Goal: Information Seeking & Learning: Learn about a topic

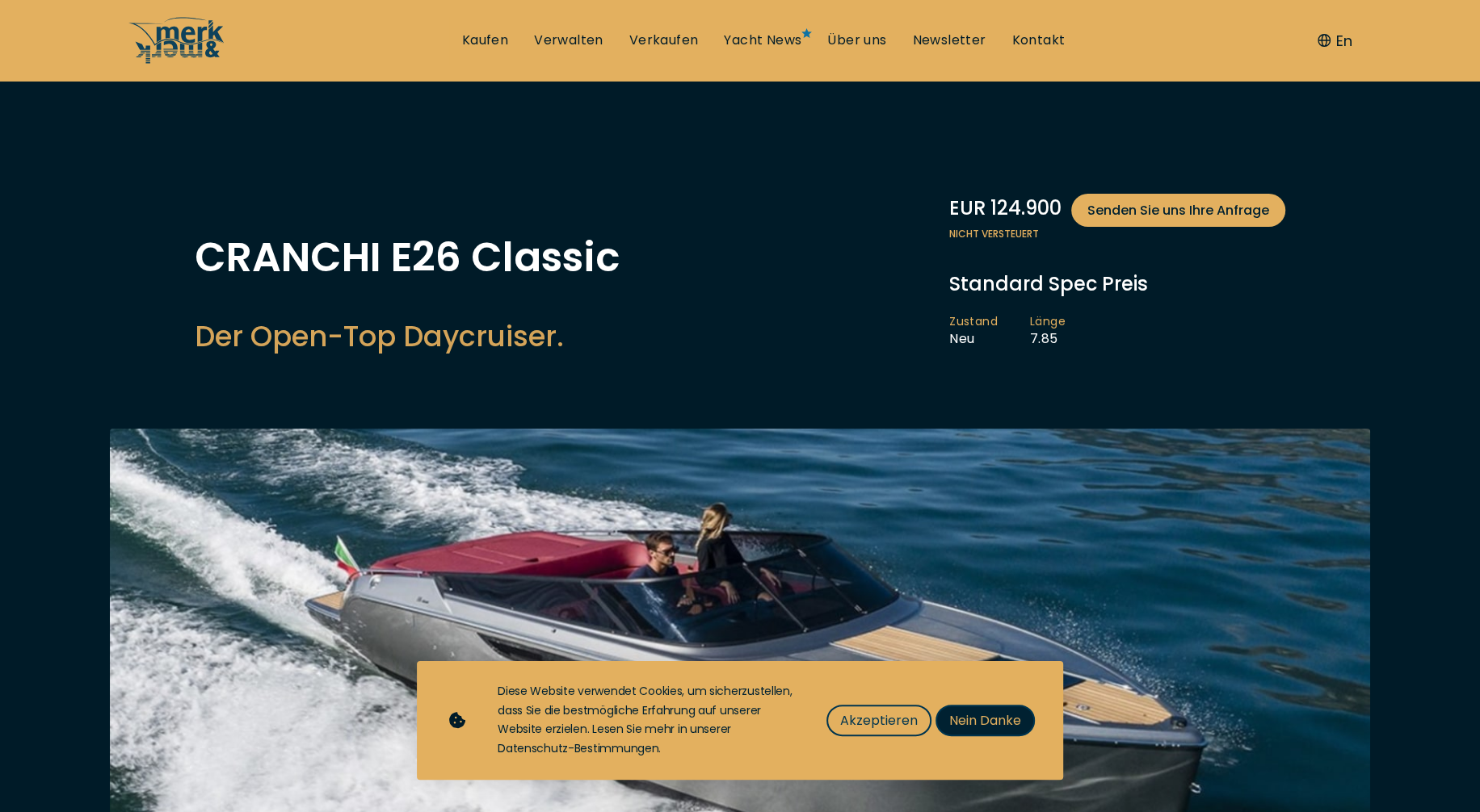
click at [959, 724] on span "Nein Danke" at bounding box center [985, 721] width 72 height 20
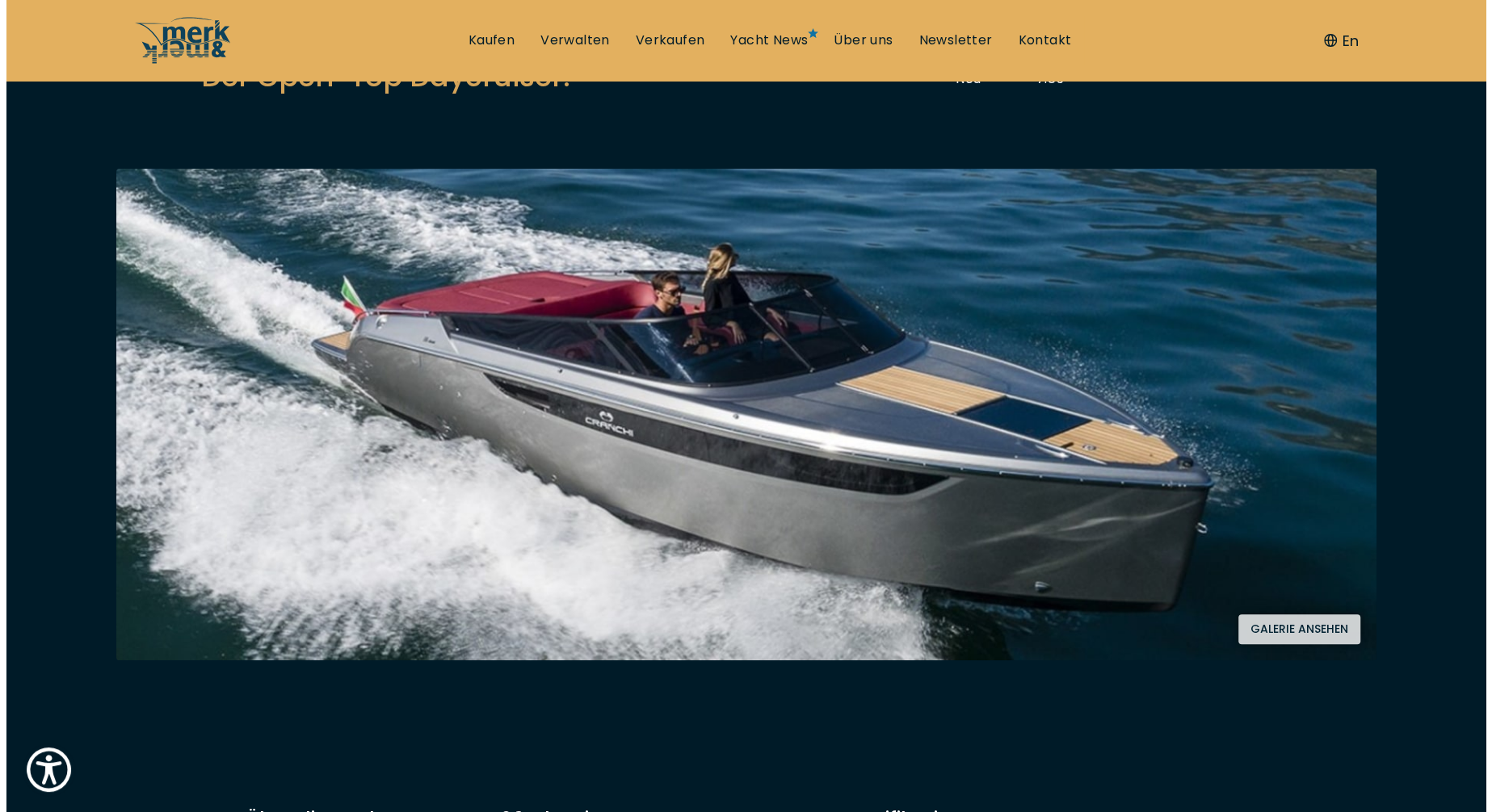
scroll to position [269, 0]
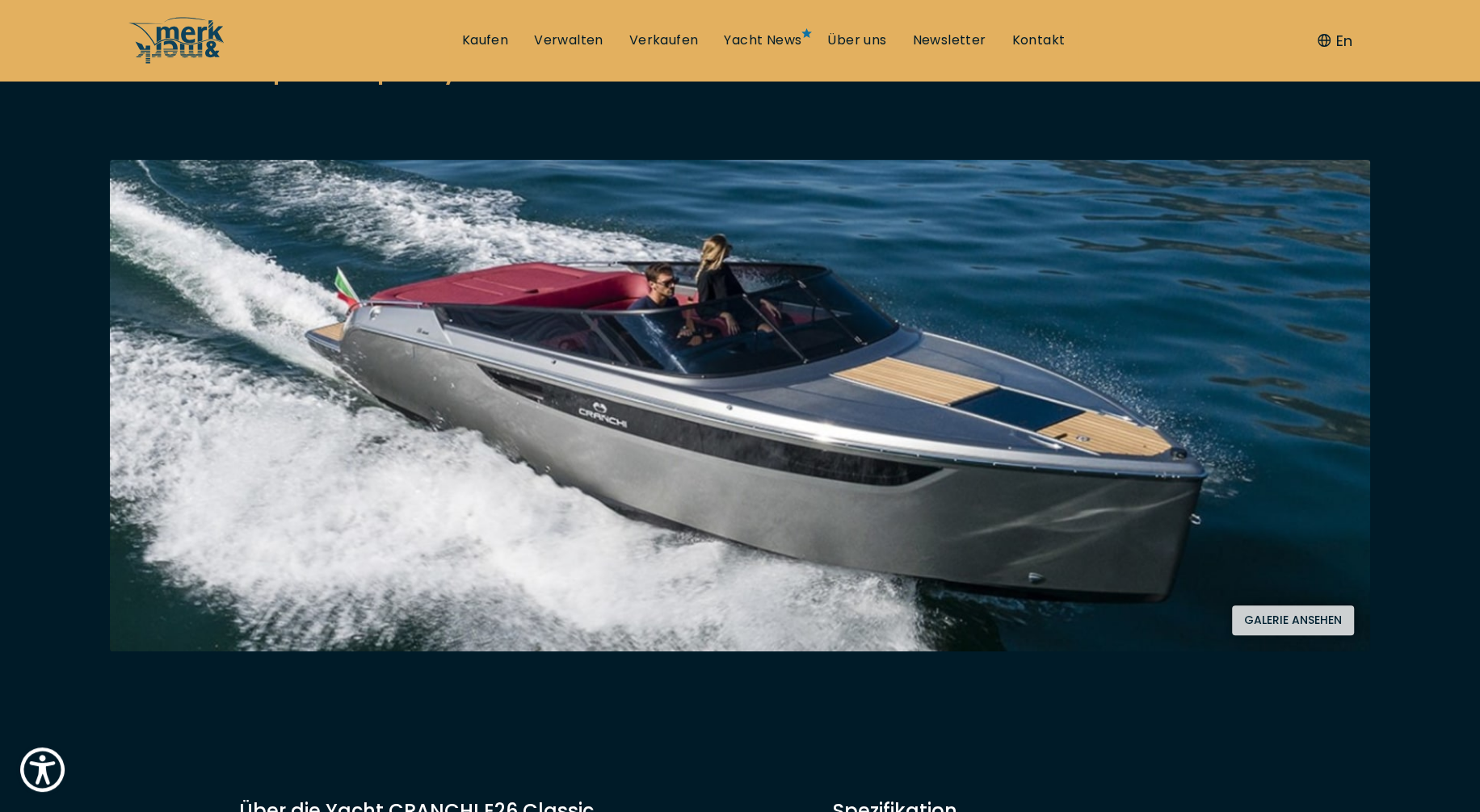
click at [1267, 614] on button "Galerie ansehen" at bounding box center [1293, 620] width 122 height 30
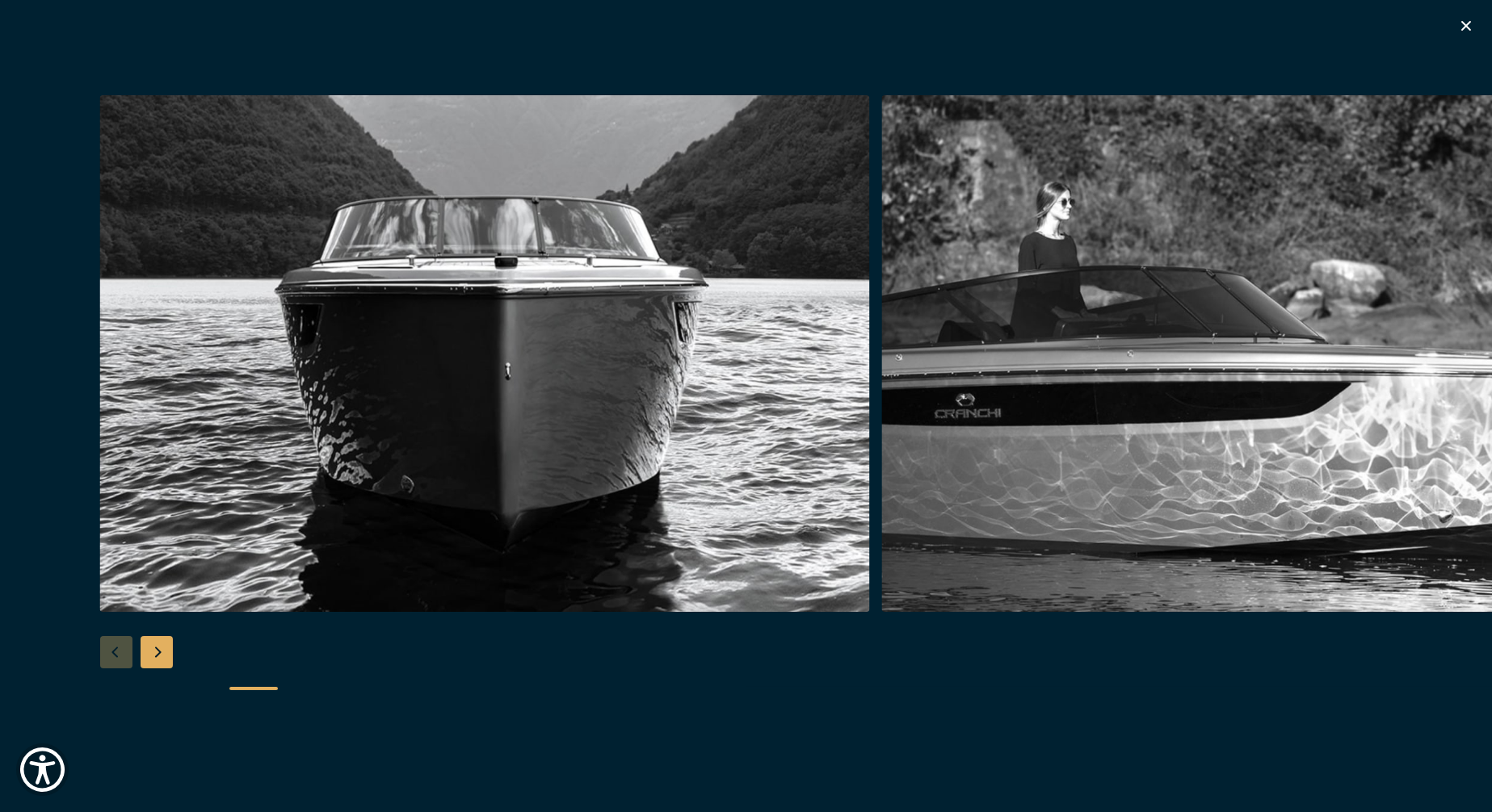
click at [157, 650] on div "Next slide" at bounding box center [157, 652] width 32 height 32
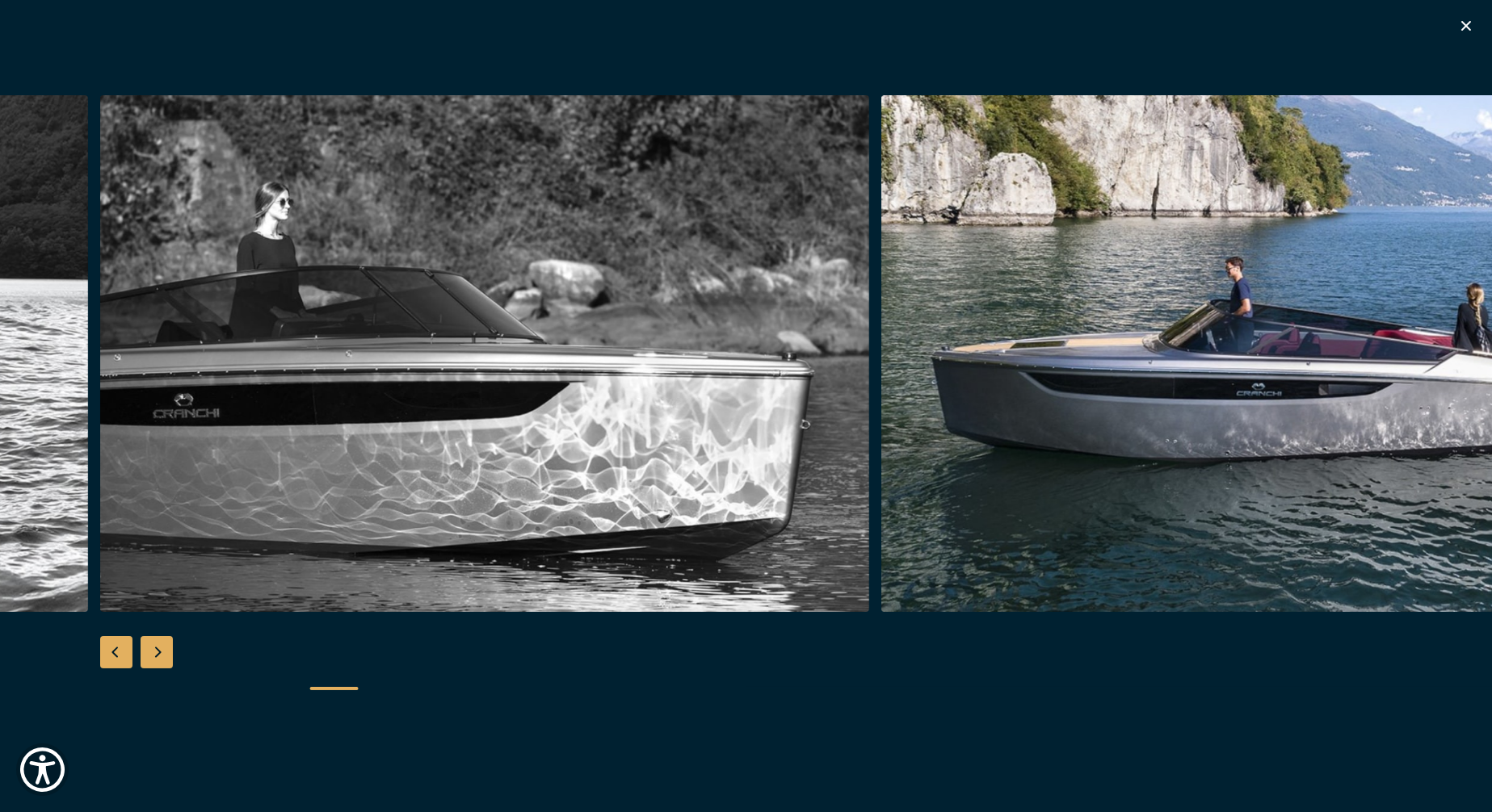
click at [157, 651] on div "Next slide" at bounding box center [157, 652] width 32 height 32
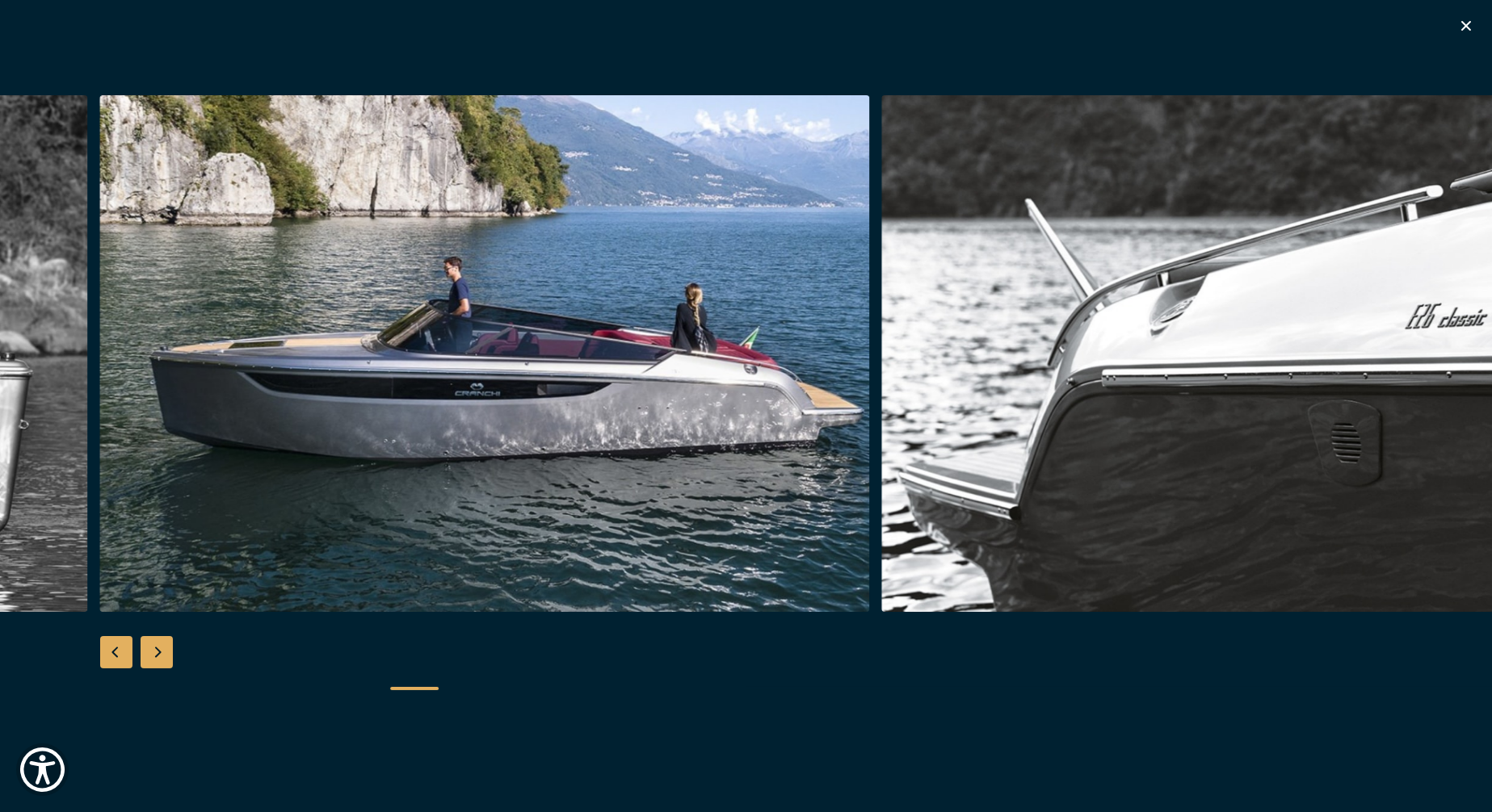
click at [157, 651] on div "Next slide" at bounding box center [157, 652] width 32 height 32
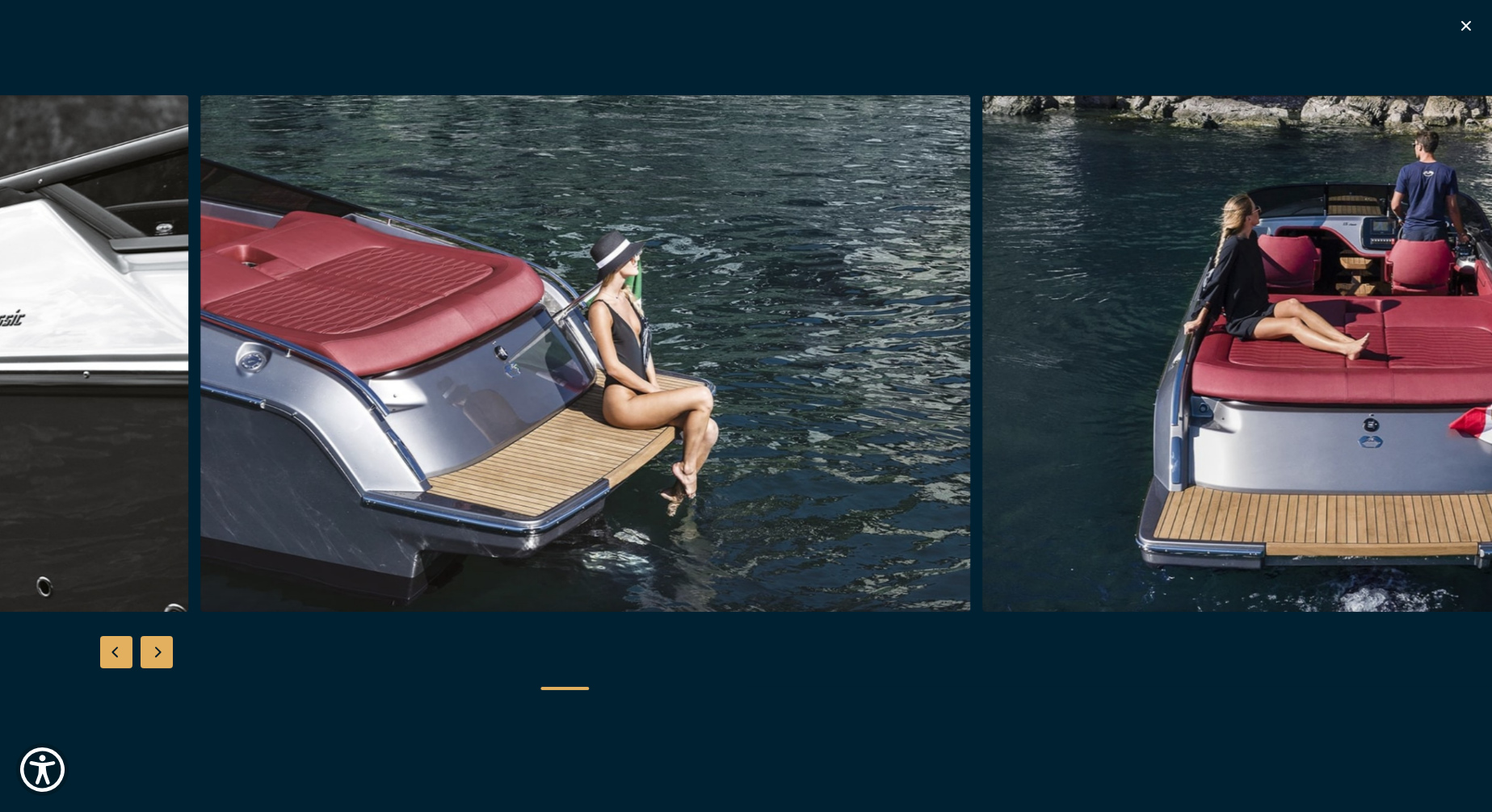
click at [957, 414] on img "button" at bounding box center [586, 354] width 770 height 517
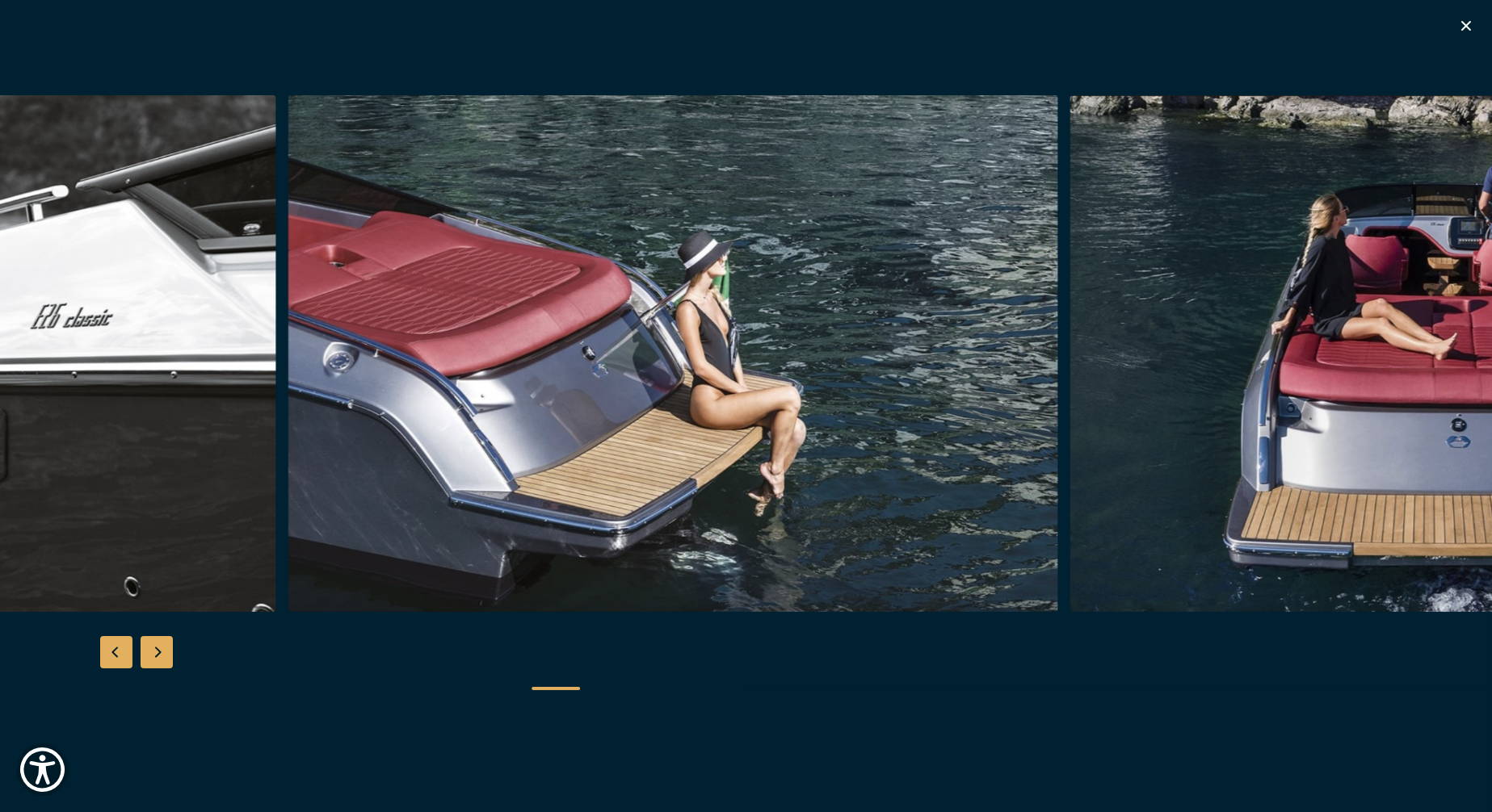
click at [774, 354] on img "button" at bounding box center [674, 354] width 770 height 517
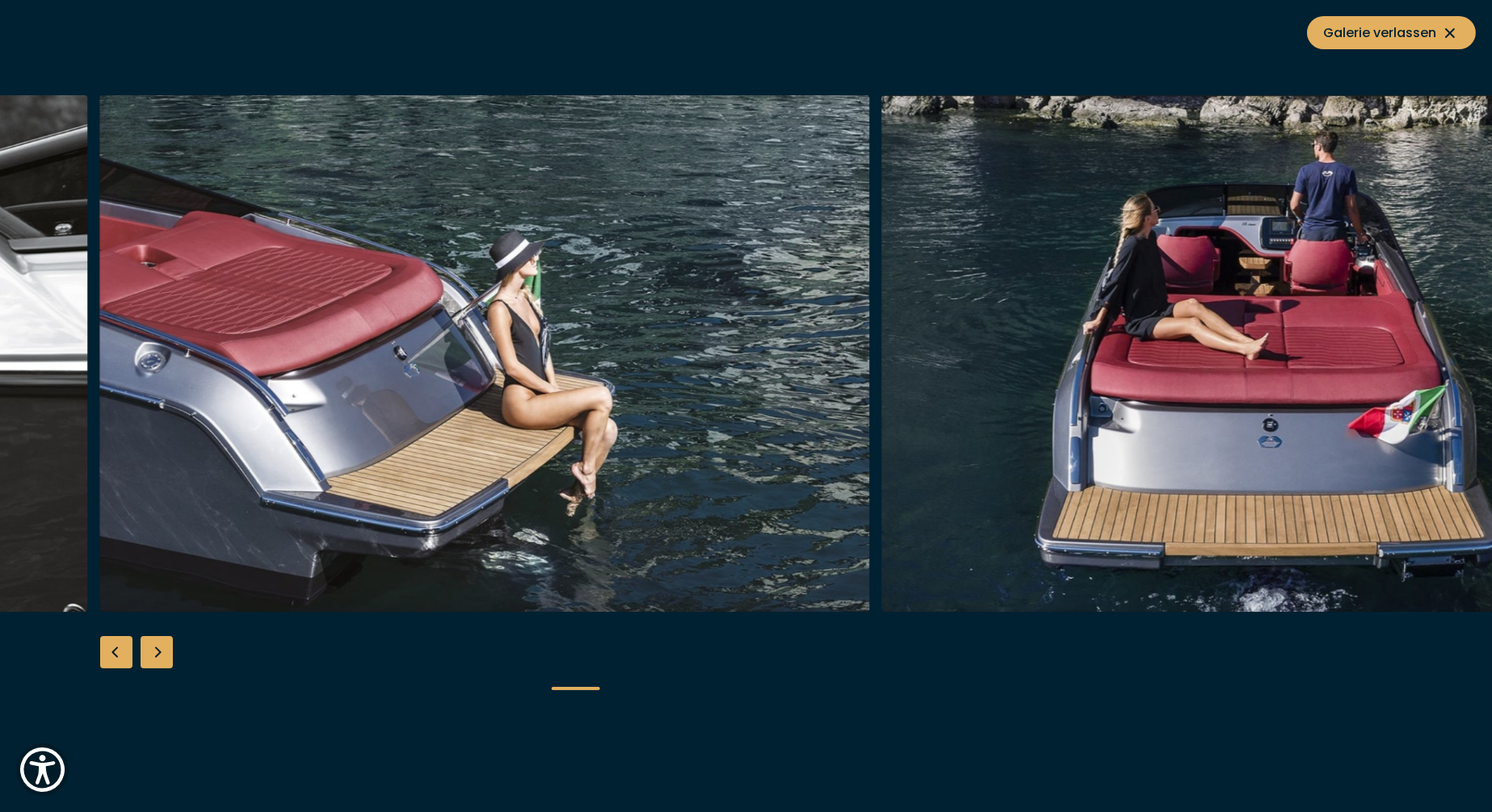
click at [594, 354] on img "button" at bounding box center [485, 354] width 770 height 517
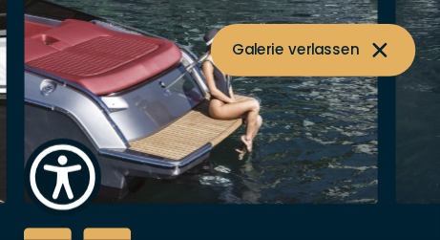
scroll to position [319, 0]
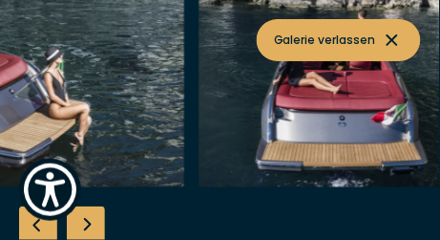
click at [18, 122] on img "button" at bounding box center [43, 91] width 285 height 191
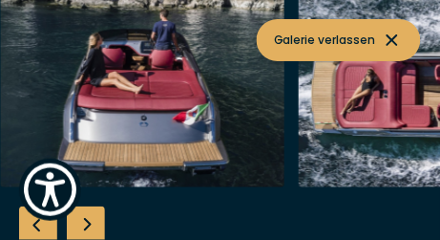
click at [41, 117] on img "button" at bounding box center [143, 91] width 285 height 191
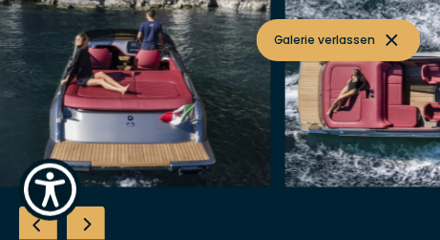
click at [295, 112] on img "button" at bounding box center [427, 91] width 285 height 191
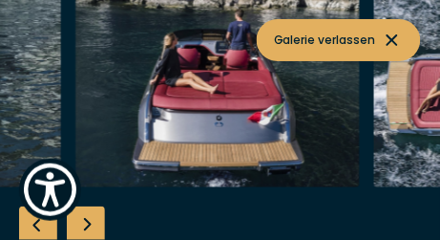
click at [219, 114] on img "button" at bounding box center [217, 91] width 285 height 191
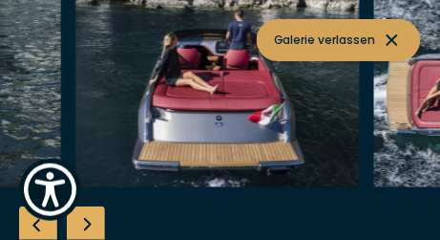
click at [388, 40] on icon at bounding box center [392, 40] width 23 height 23
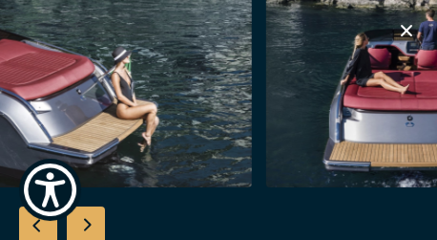
click at [146, 130] on img "button" at bounding box center [110, 91] width 285 height 191
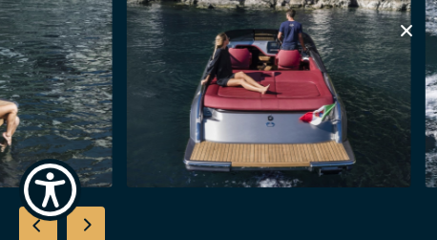
click at [298, 117] on img "button" at bounding box center [269, 91] width 285 height 191
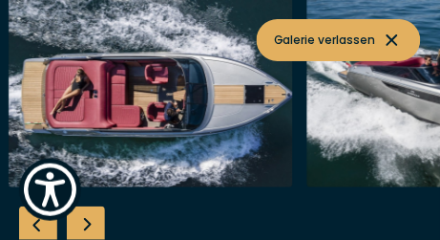
click at [89, 125] on img "button" at bounding box center [151, 91] width 285 height 191
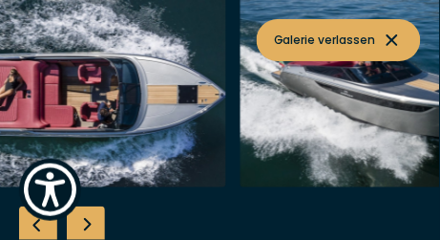
click at [241, 115] on img "button" at bounding box center [383, 91] width 285 height 191
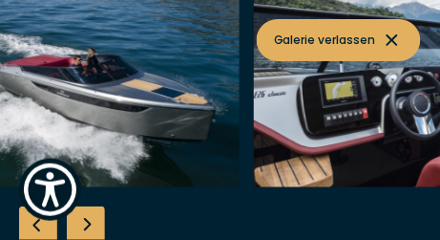
click at [231, 111] on img "button" at bounding box center [98, 91] width 285 height 191
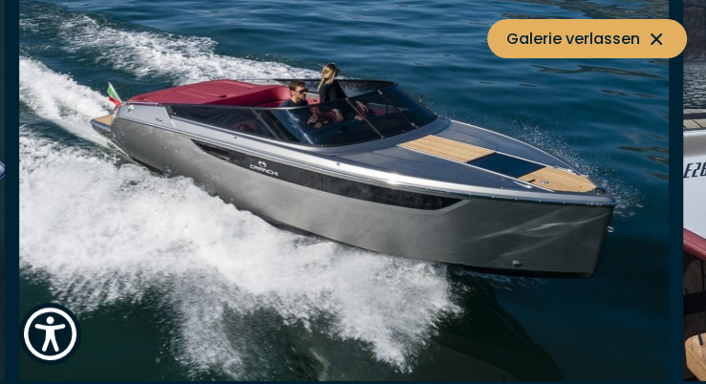
click at [177, 209] on img "button" at bounding box center [343, 164] width 649 height 436
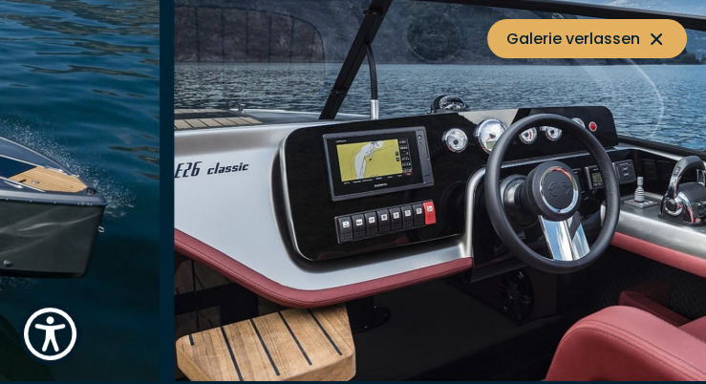
click at [277, 195] on img "button" at bounding box center [498, 164] width 649 height 436
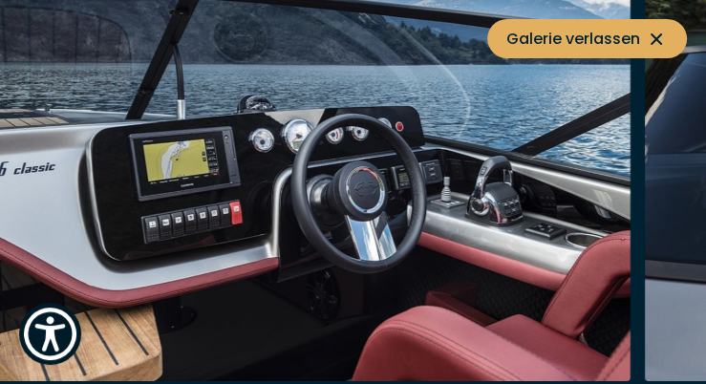
click at [385, 194] on img "button" at bounding box center [305, 164] width 649 height 436
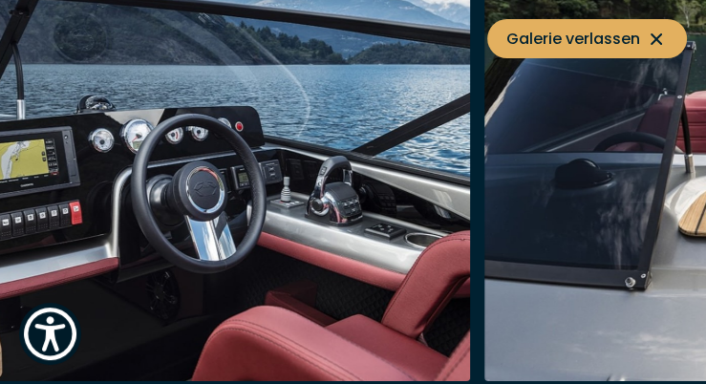
click at [165, 212] on img "button" at bounding box center [145, 164] width 649 height 436
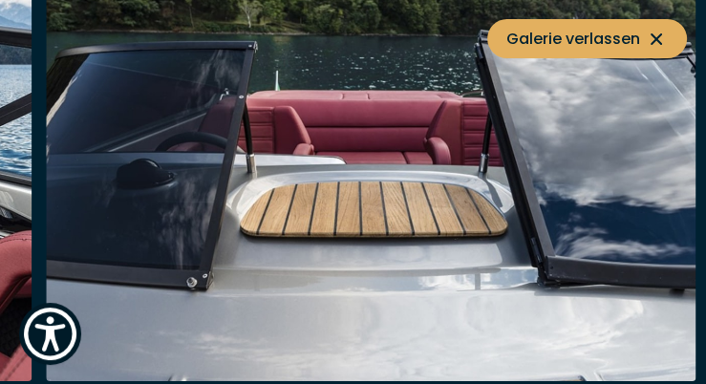
click at [362, 210] on img "button" at bounding box center [370, 164] width 649 height 436
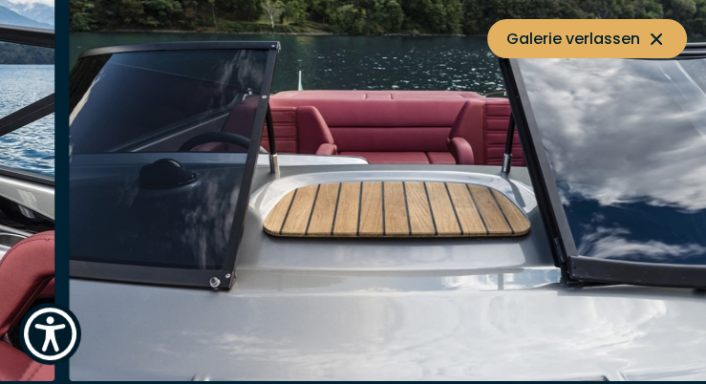
click at [293, 199] on img "button" at bounding box center [393, 164] width 649 height 436
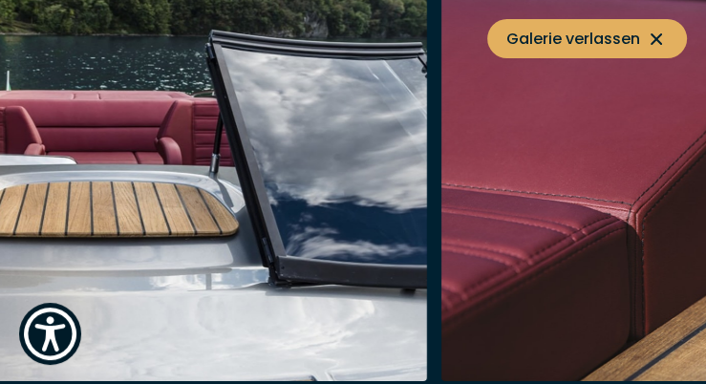
click at [169, 203] on img "button" at bounding box center [102, 164] width 649 height 436
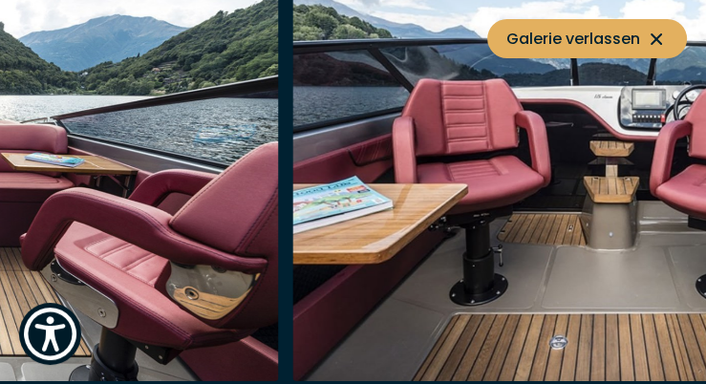
click at [474, 197] on img "button" at bounding box center [616, 164] width 649 height 436
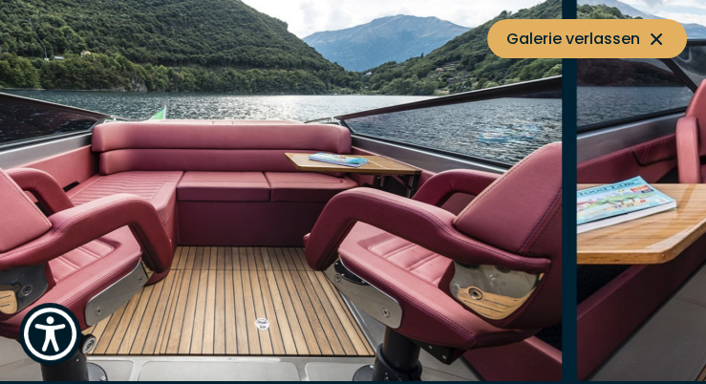
click at [337, 197] on img "button" at bounding box center [236, 164] width 649 height 436
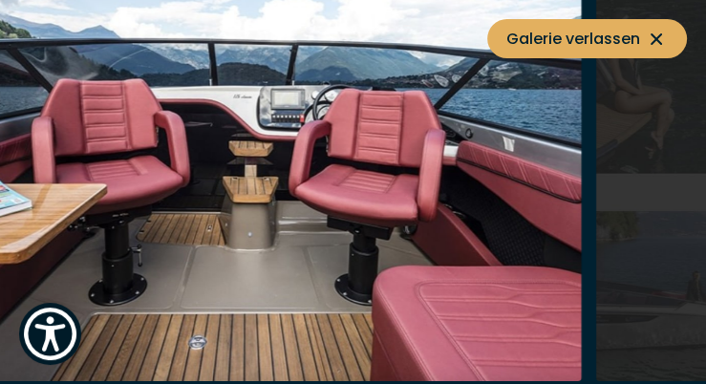
click at [380, 197] on img "button" at bounding box center [256, 164] width 649 height 436
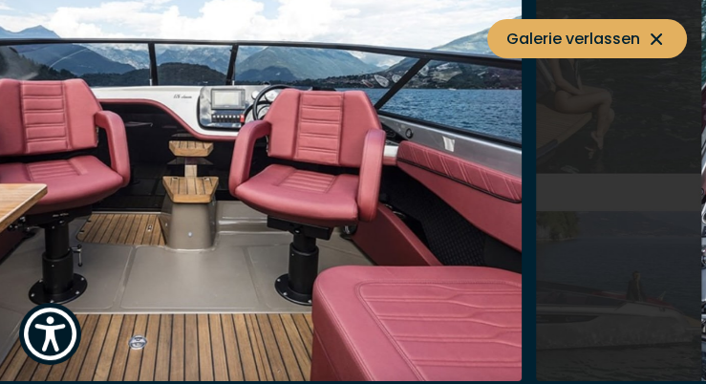
click at [312, 197] on img "button" at bounding box center [196, 164] width 649 height 436
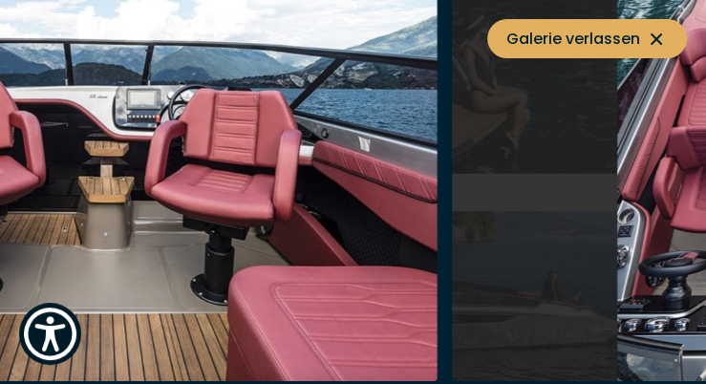
click at [270, 197] on img "button" at bounding box center [112, 164] width 649 height 436
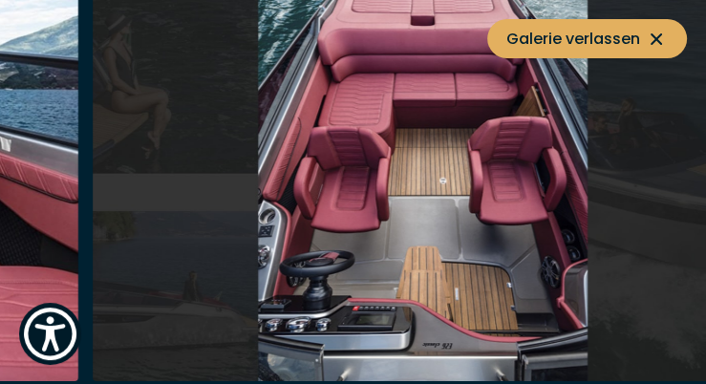
click at [344, 193] on img "button" at bounding box center [417, 164] width 649 height 436
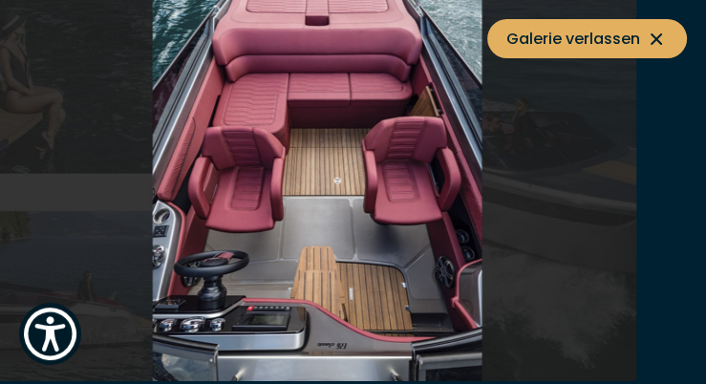
click at [247, 194] on img "button" at bounding box center [311, 164] width 649 height 436
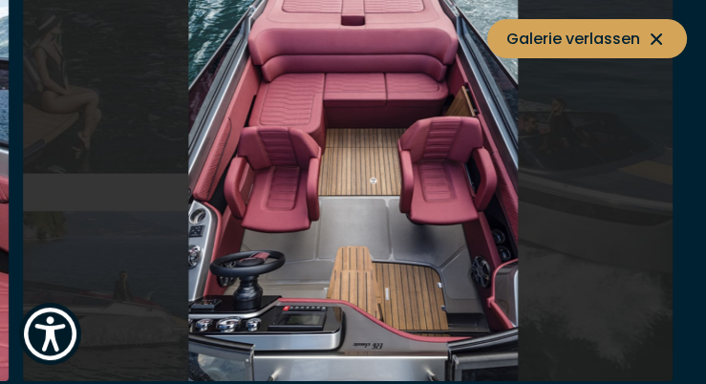
click at [655, 36] on icon at bounding box center [655, 38] width 11 height 11
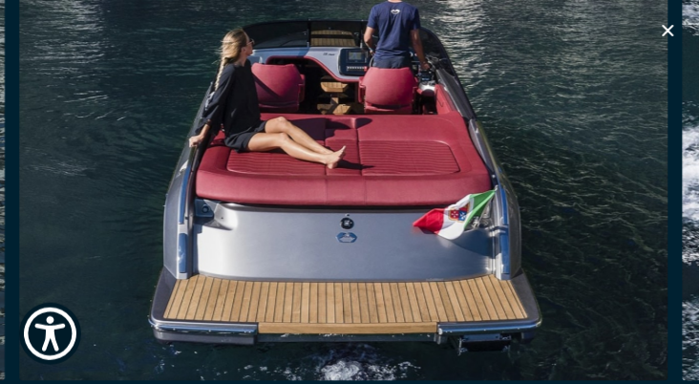
click at [671, 27] on icon "button" at bounding box center [668, 30] width 11 height 11
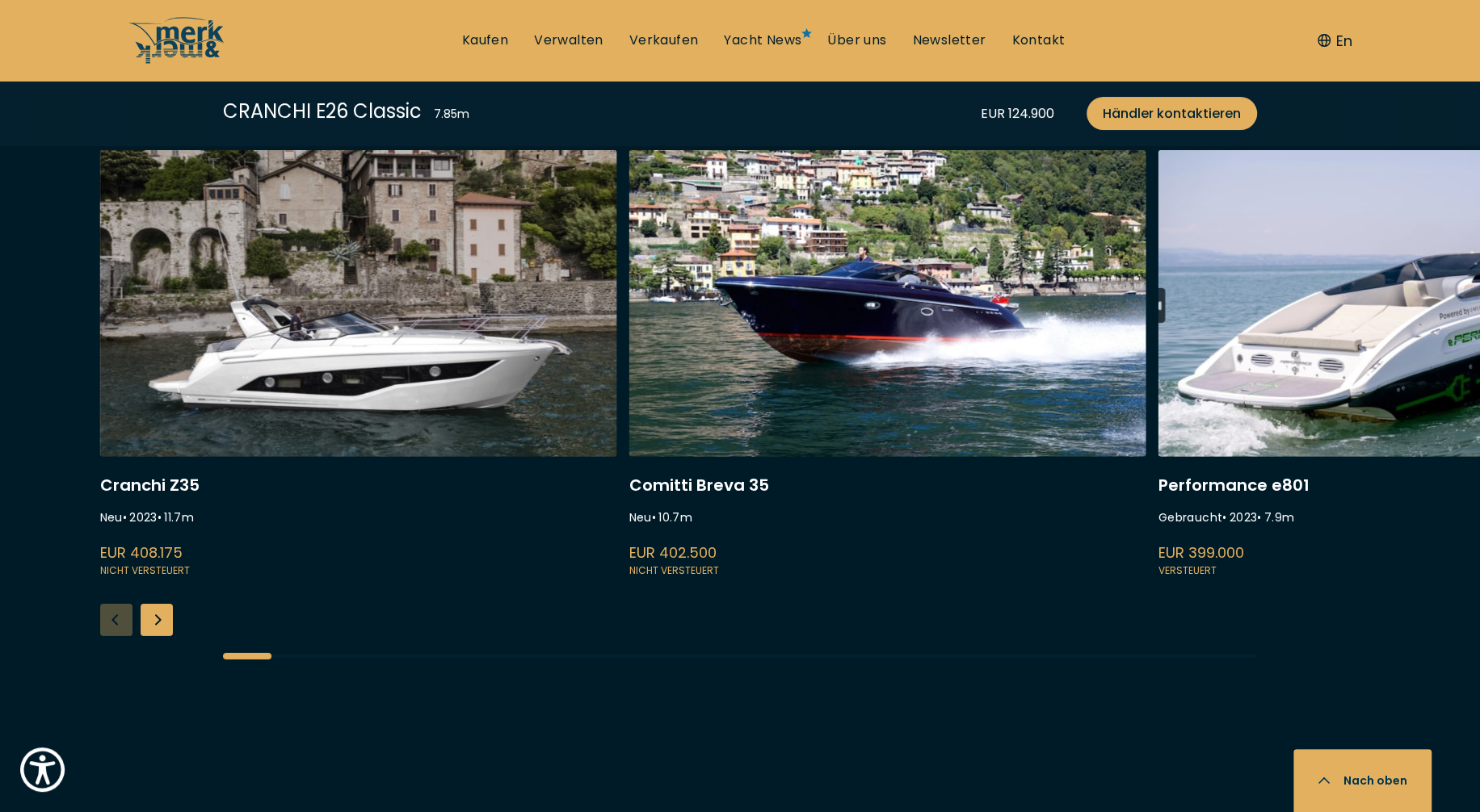
scroll to position [4306, 0]
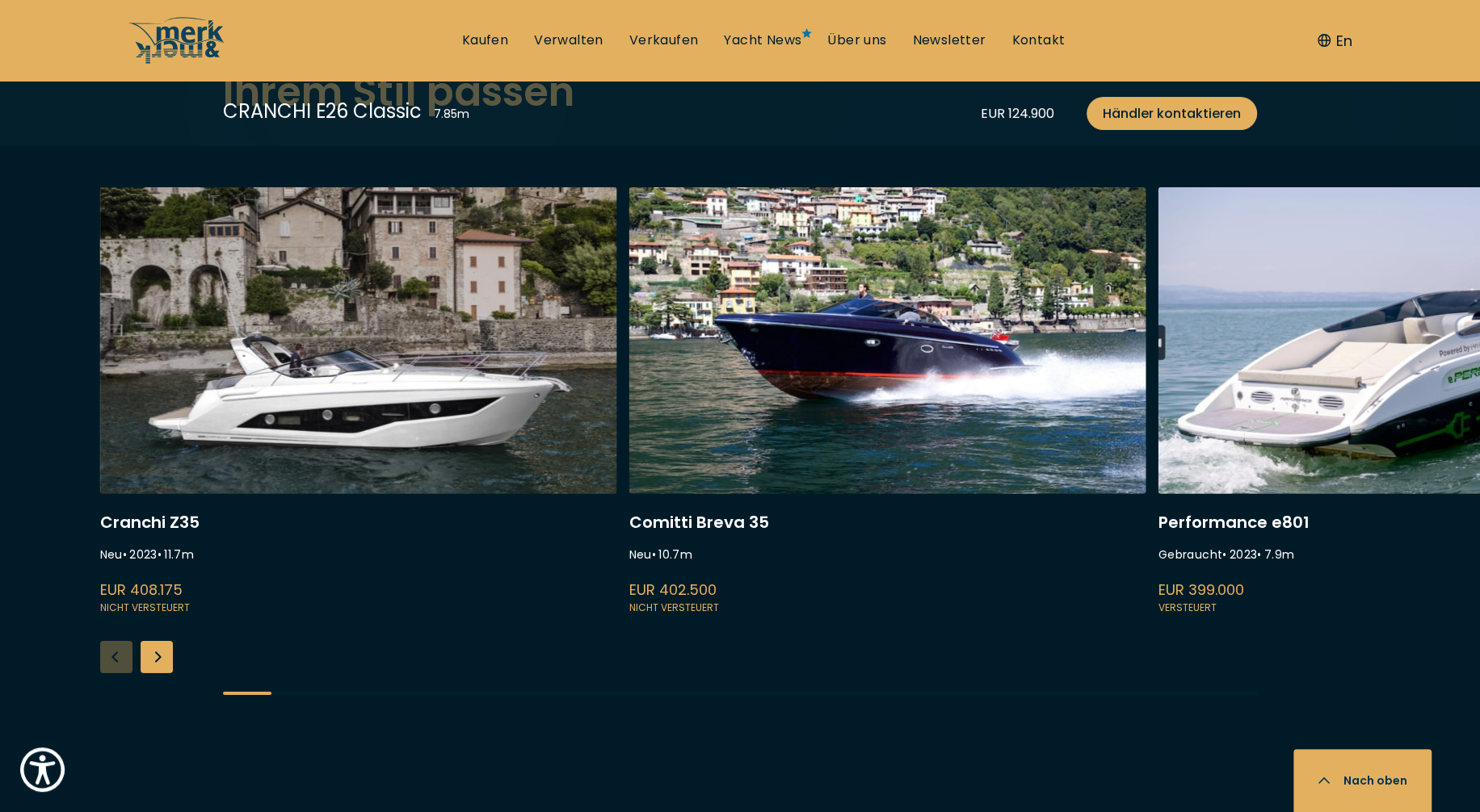
click at [151, 645] on div "Next slide" at bounding box center [157, 657] width 32 height 32
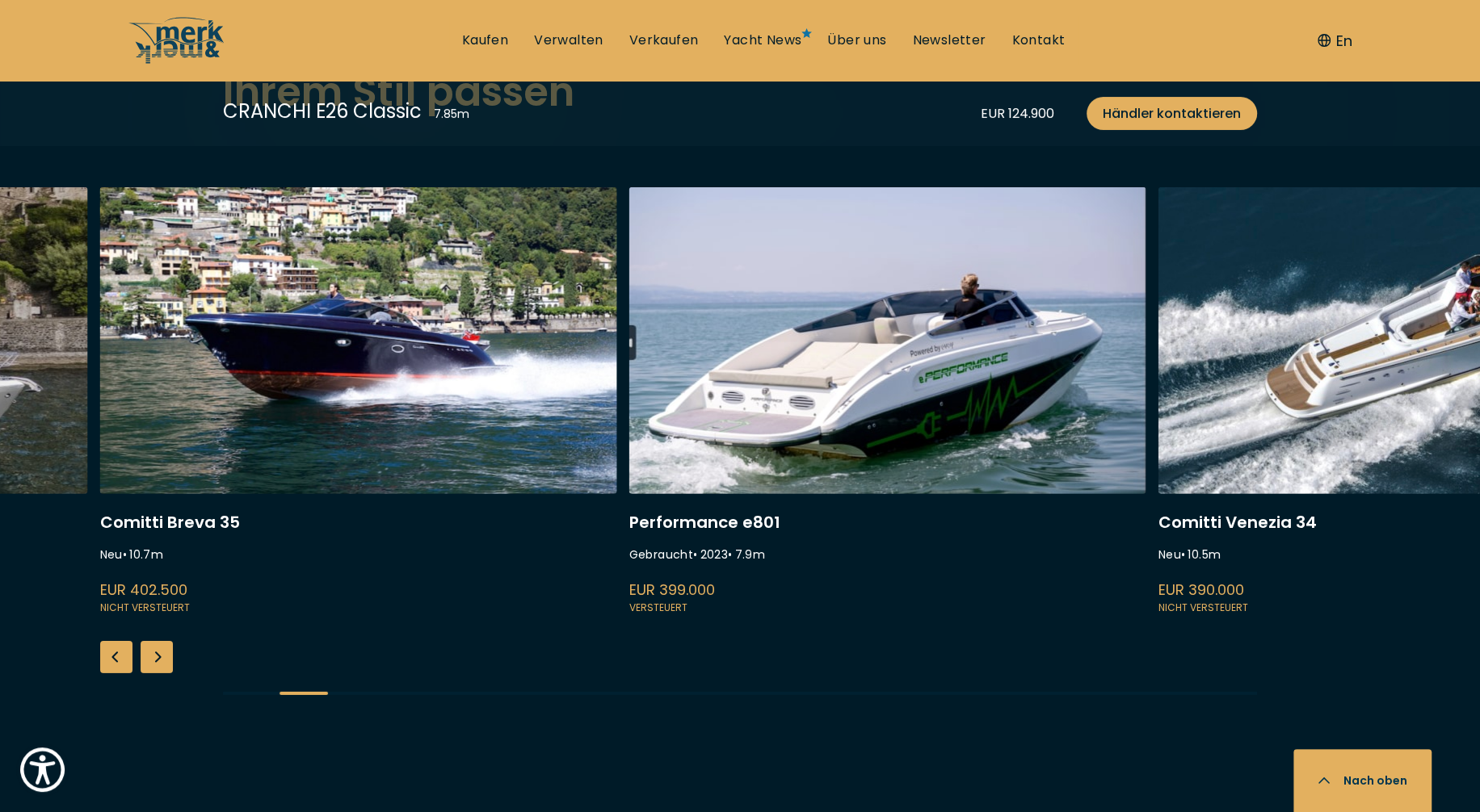
click at [151, 645] on div "Next slide" at bounding box center [157, 657] width 32 height 32
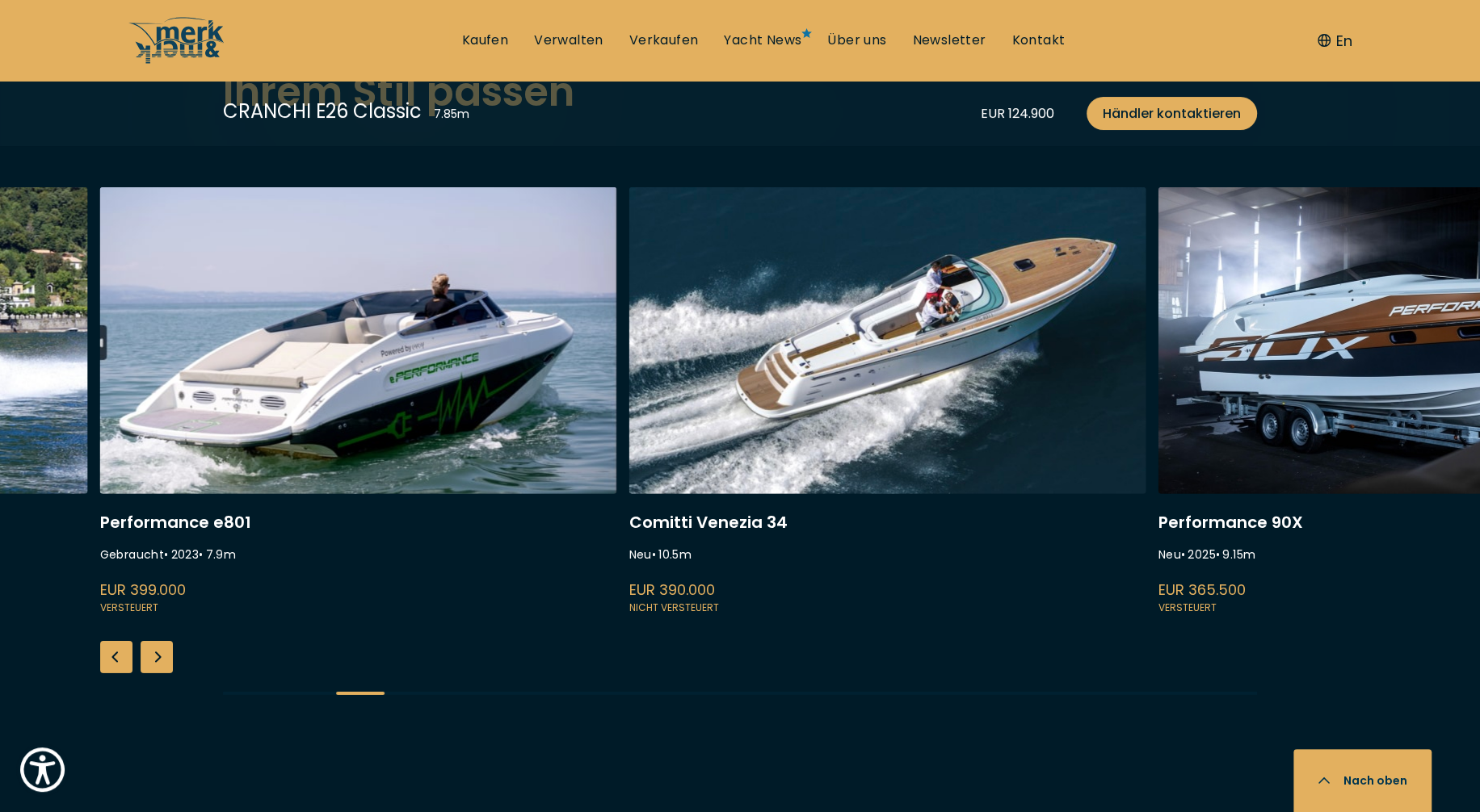
click at [151, 645] on div "Next slide" at bounding box center [157, 657] width 32 height 32
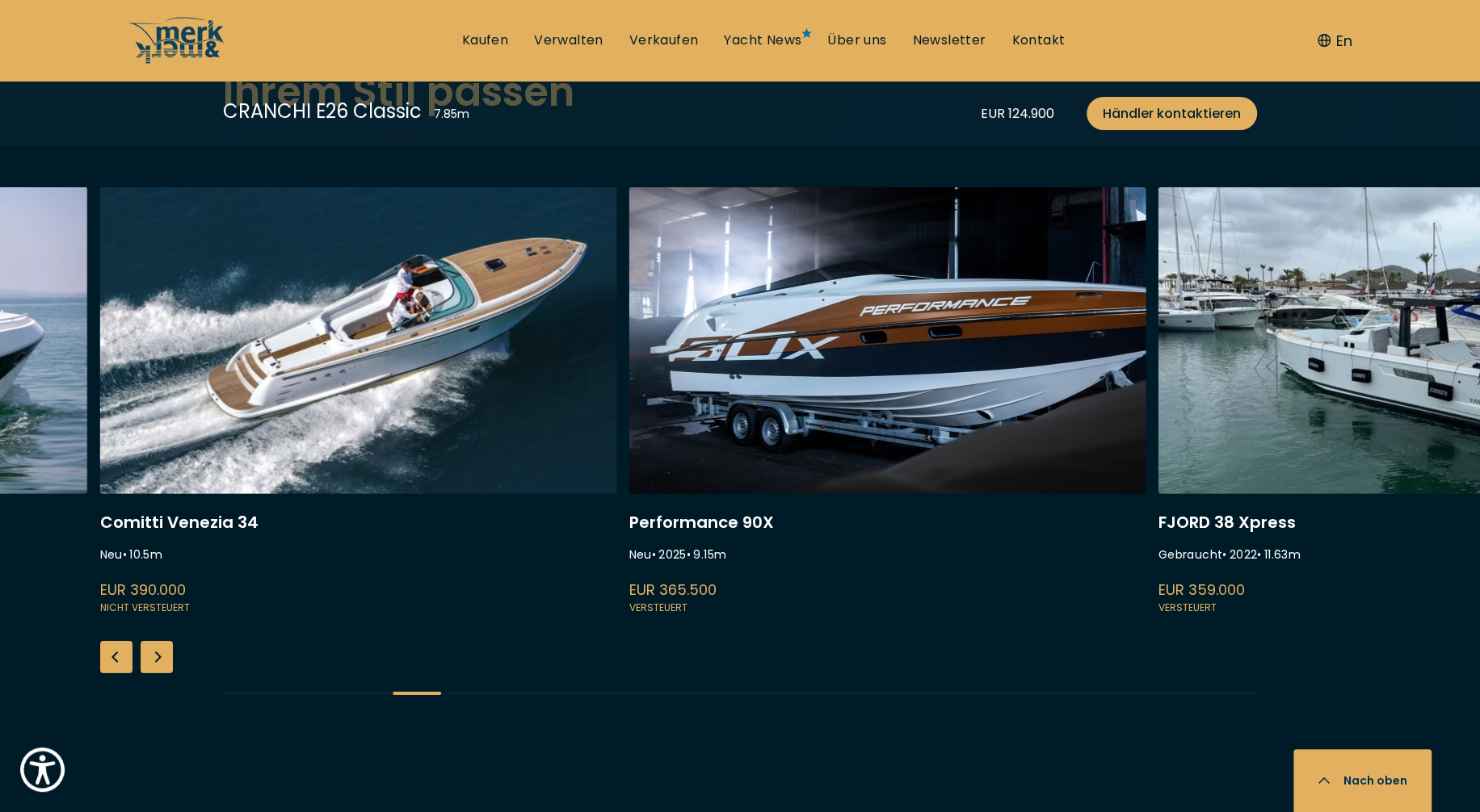
click at [151, 645] on div "Next slide" at bounding box center [157, 657] width 32 height 32
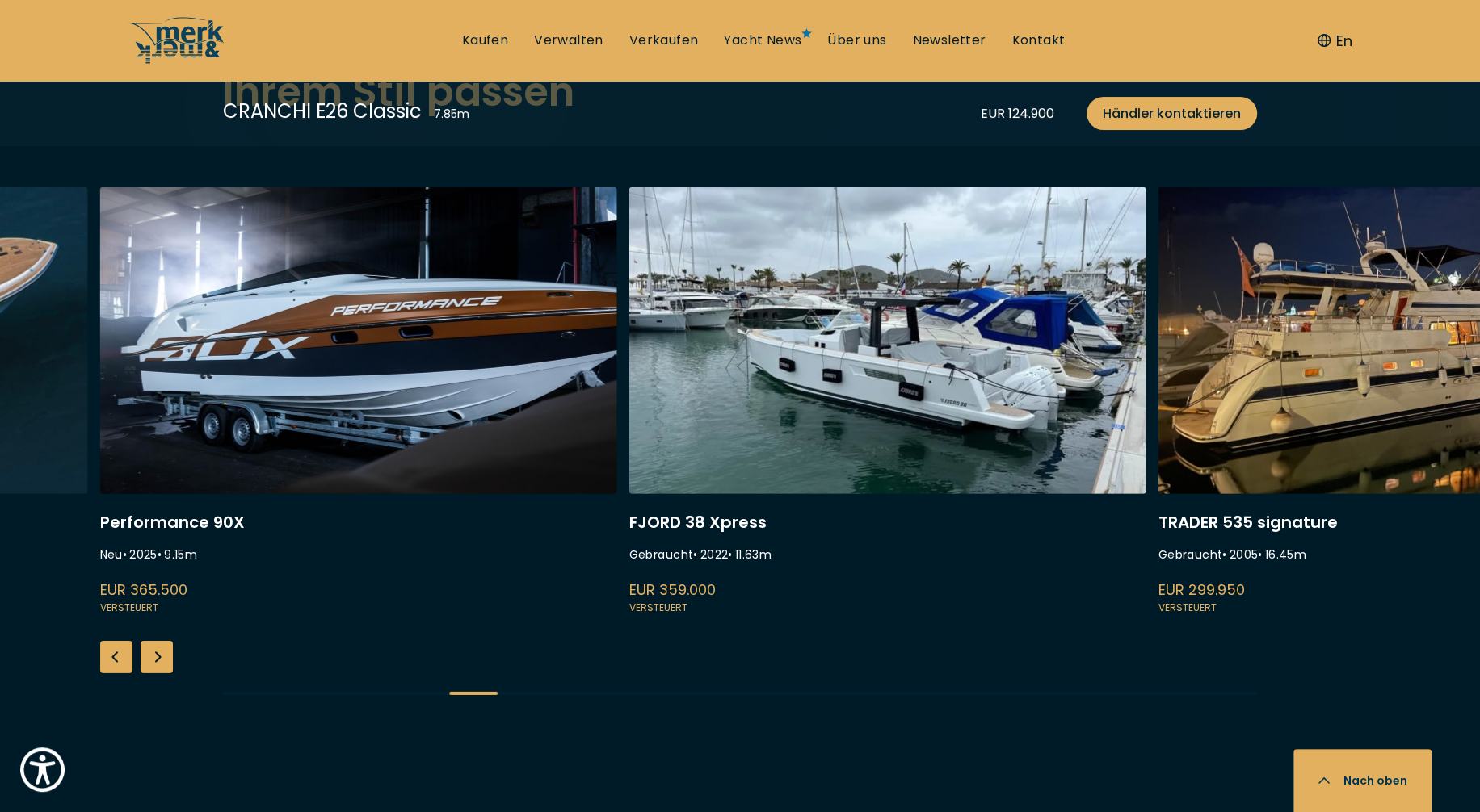
click at [151, 645] on div "Next slide" at bounding box center [157, 657] width 32 height 32
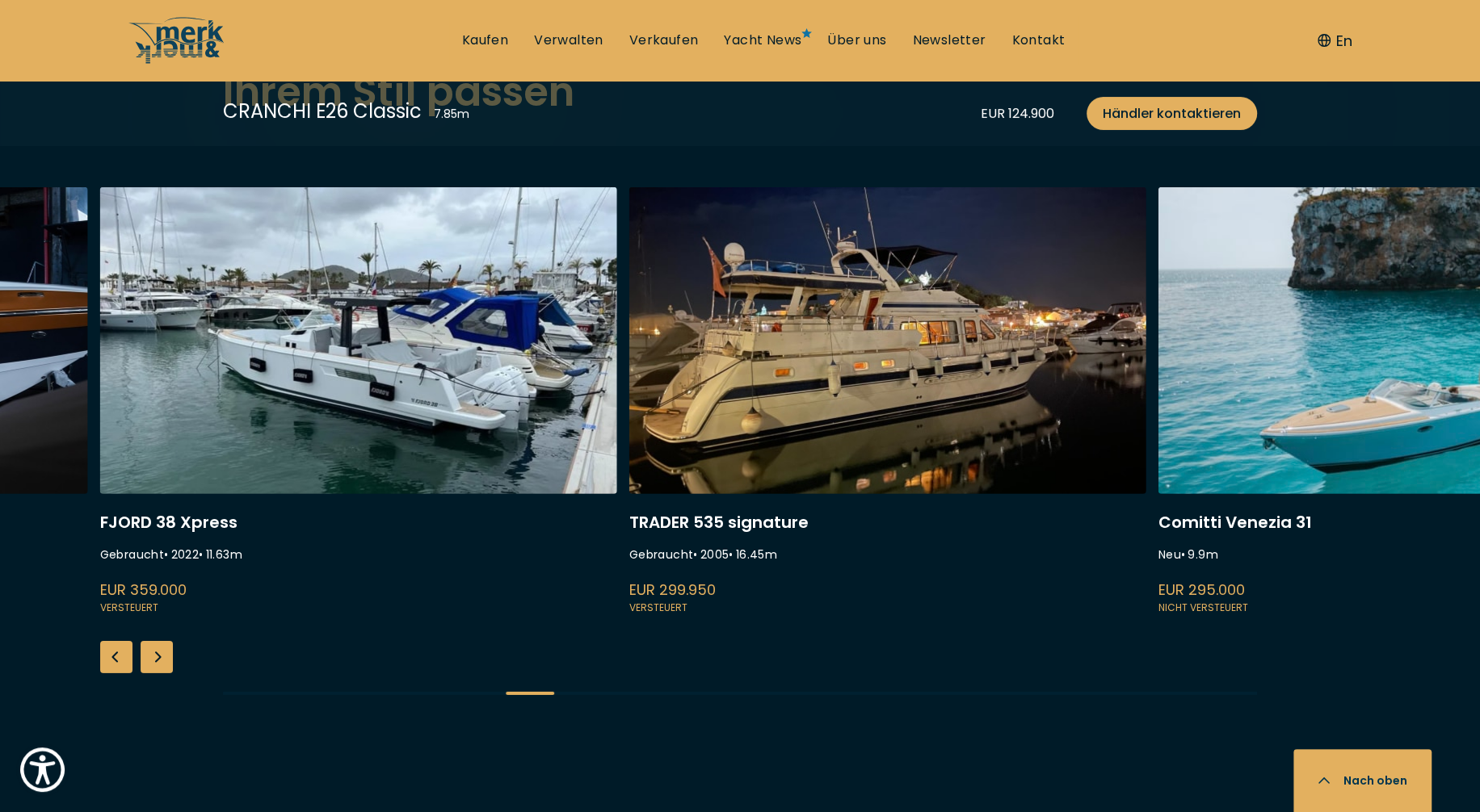
click at [151, 645] on div "Next slide" at bounding box center [157, 657] width 32 height 32
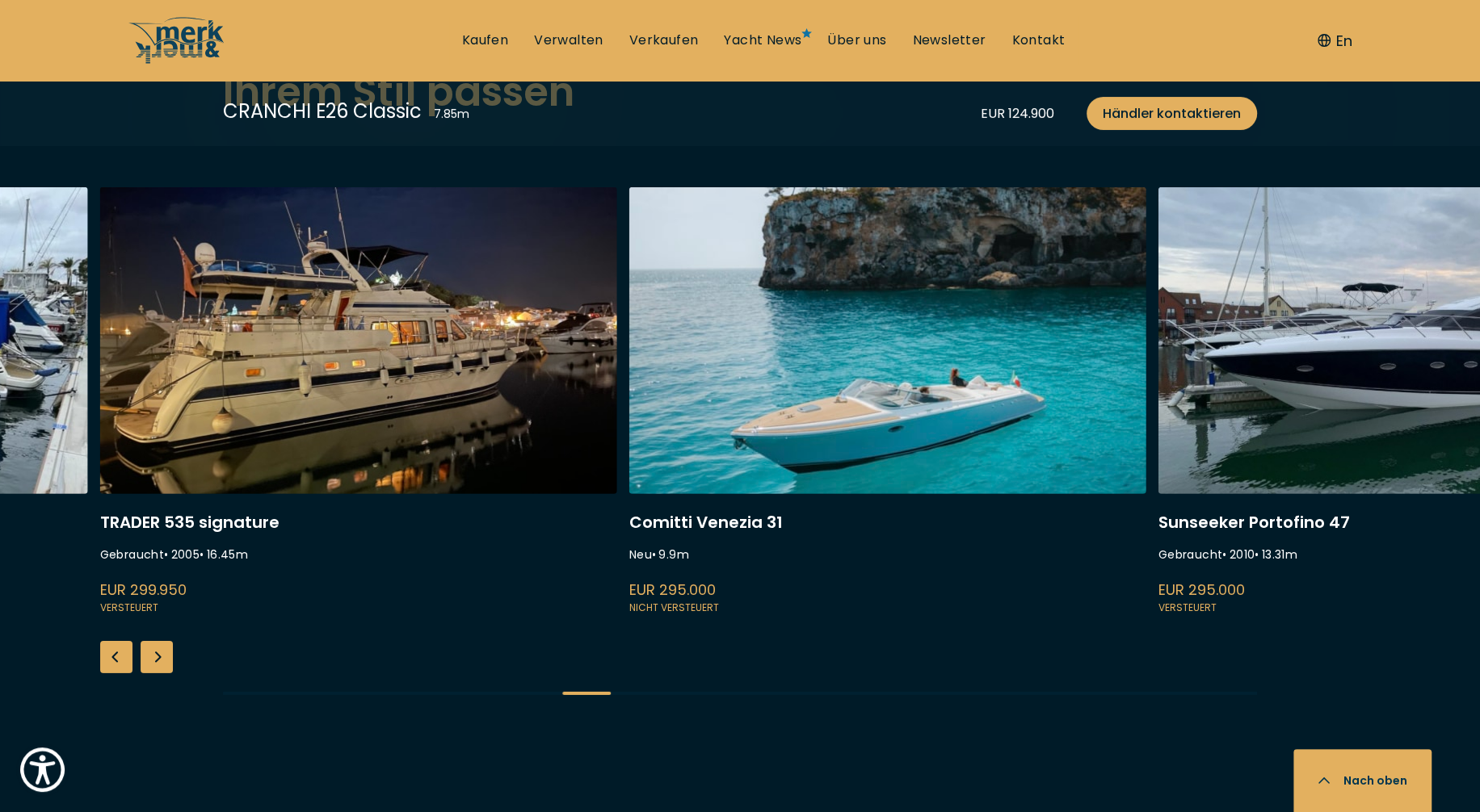
click at [151, 645] on div "Next slide" at bounding box center [157, 657] width 32 height 32
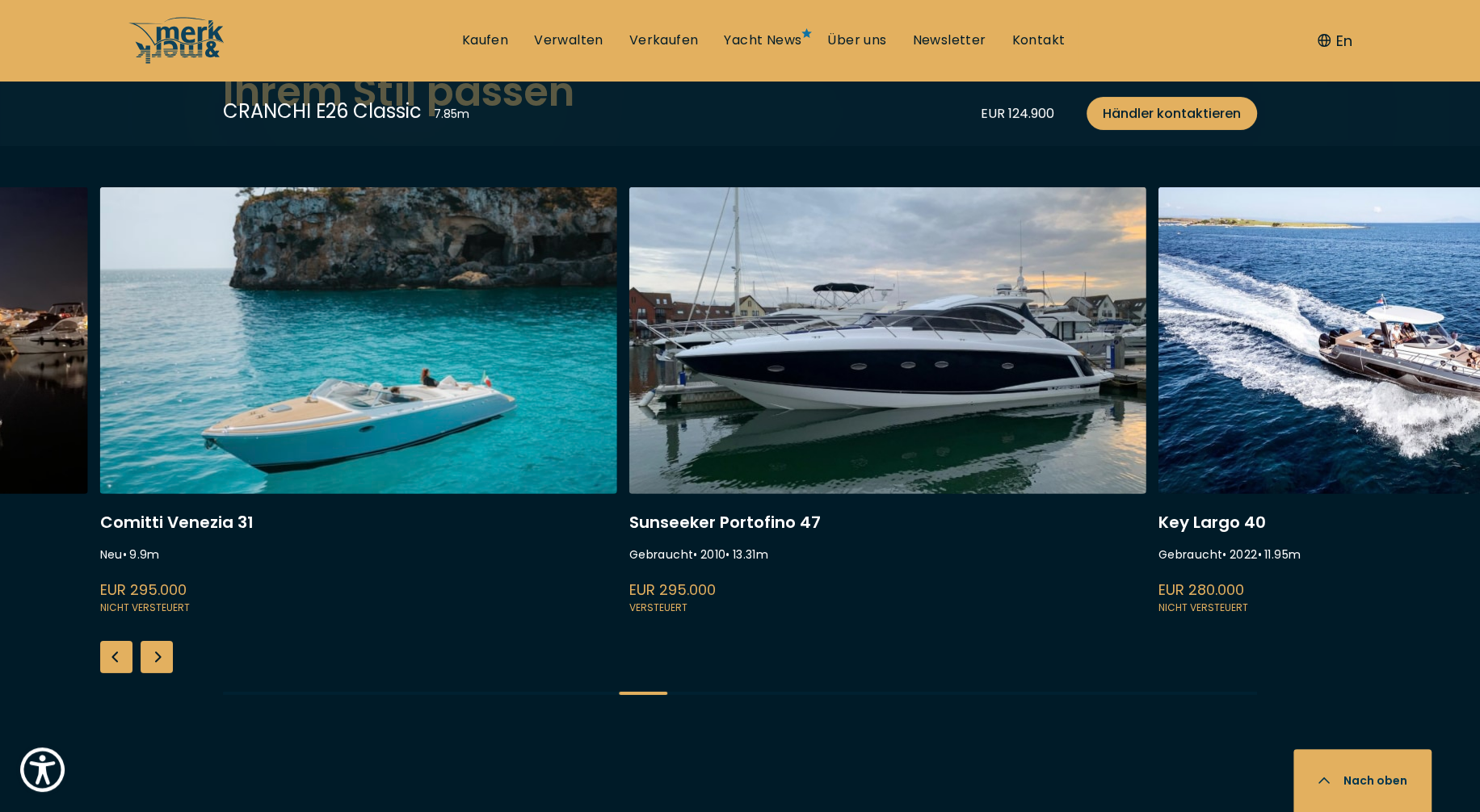
click at [151, 645] on div "Next slide" at bounding box center [157, 657] width 32 height 32
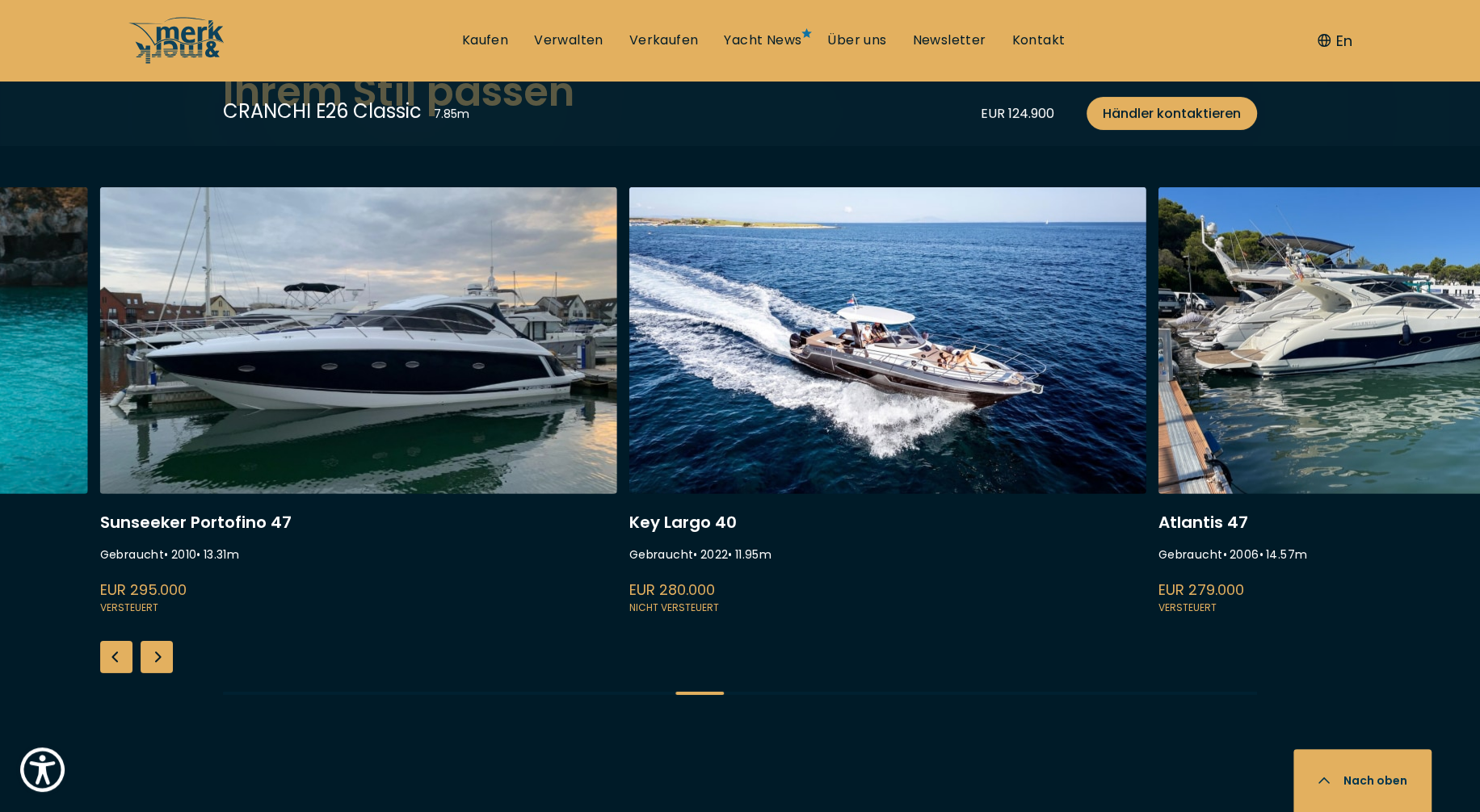
click at [151, 645] on div "Next slide" at bounding box center [157, 657] width 32 height 32
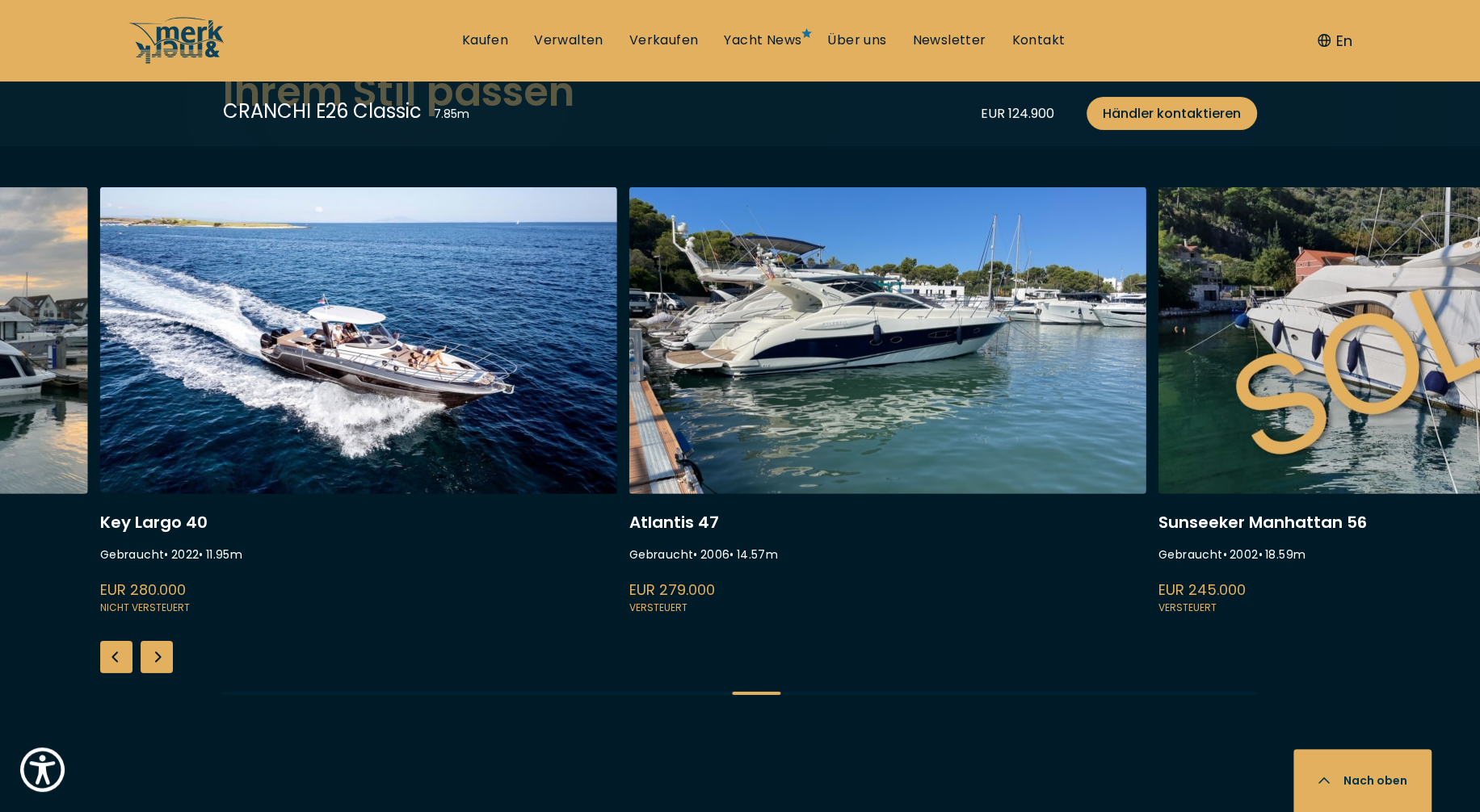
click at [151, 645] on div "Next slide" at bounding box center [157, 657] width 32 height 32
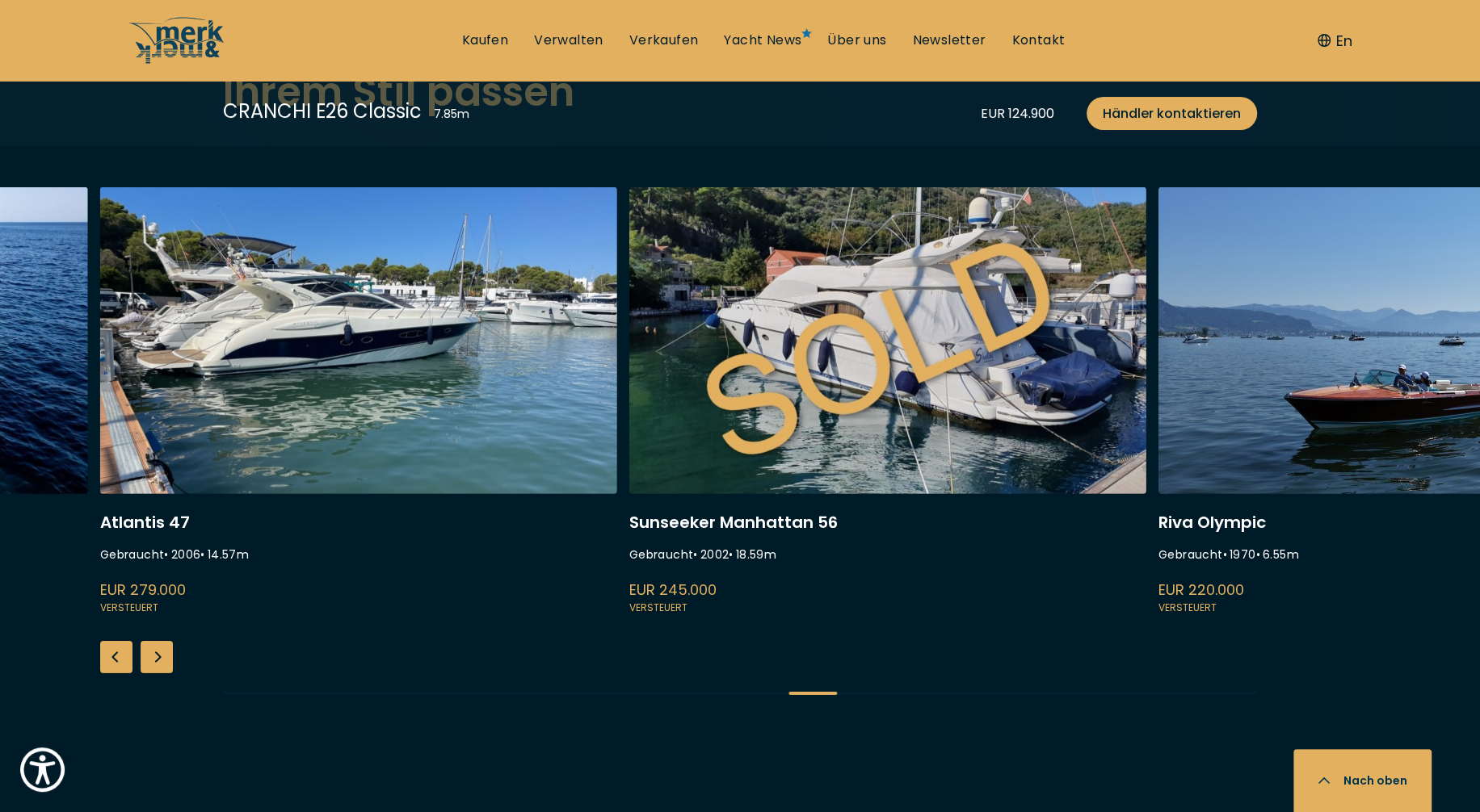
click at [151, 645] on div "Next slide" at bounding box center [157, 657] width 32 height 32
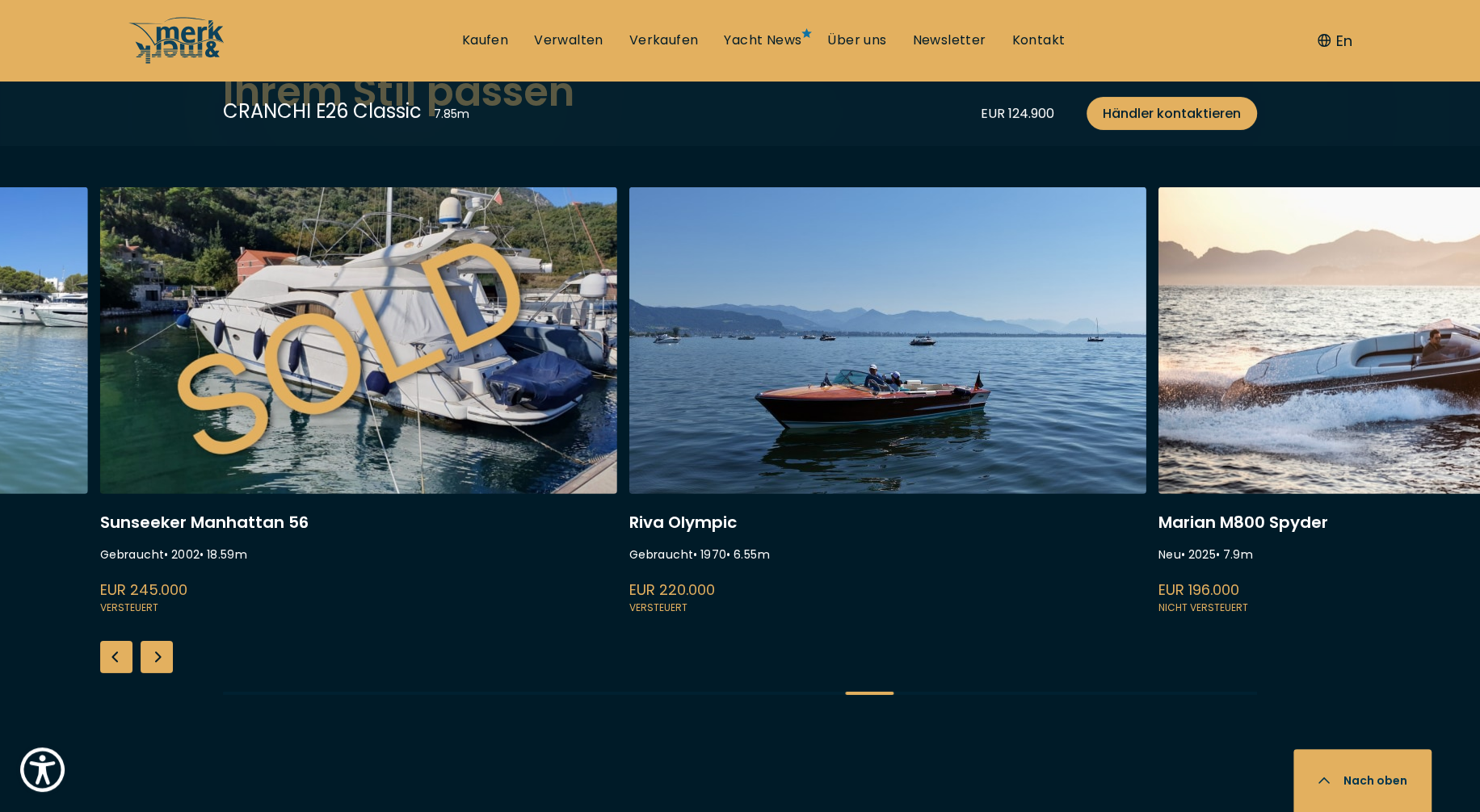
click at [151, 645] on div "Next slide" at bounding box center [157, 657] width 32 height 32
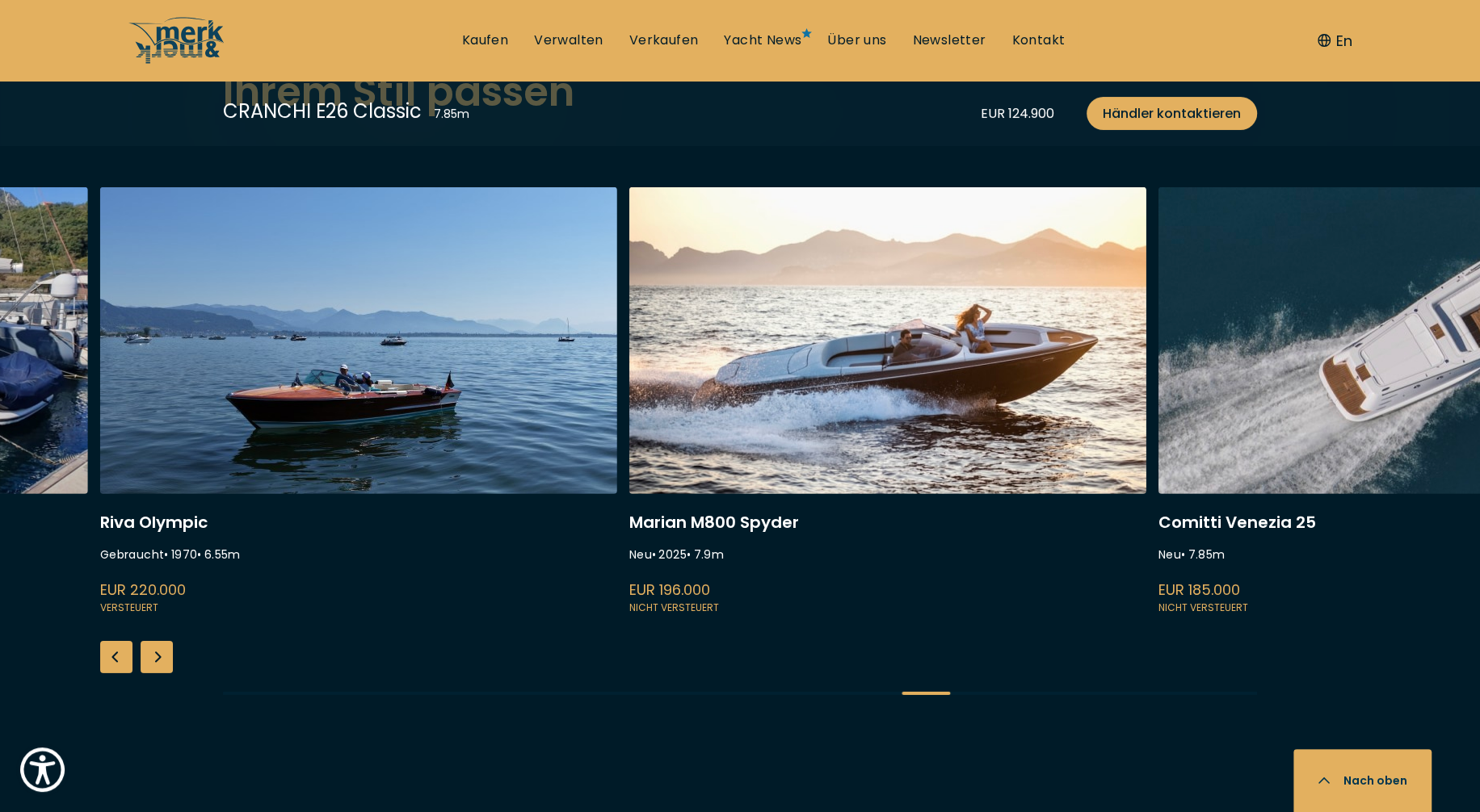
click at [151, 644] on div "Next slide" at bounding box center [157, 657] width 32 height 32
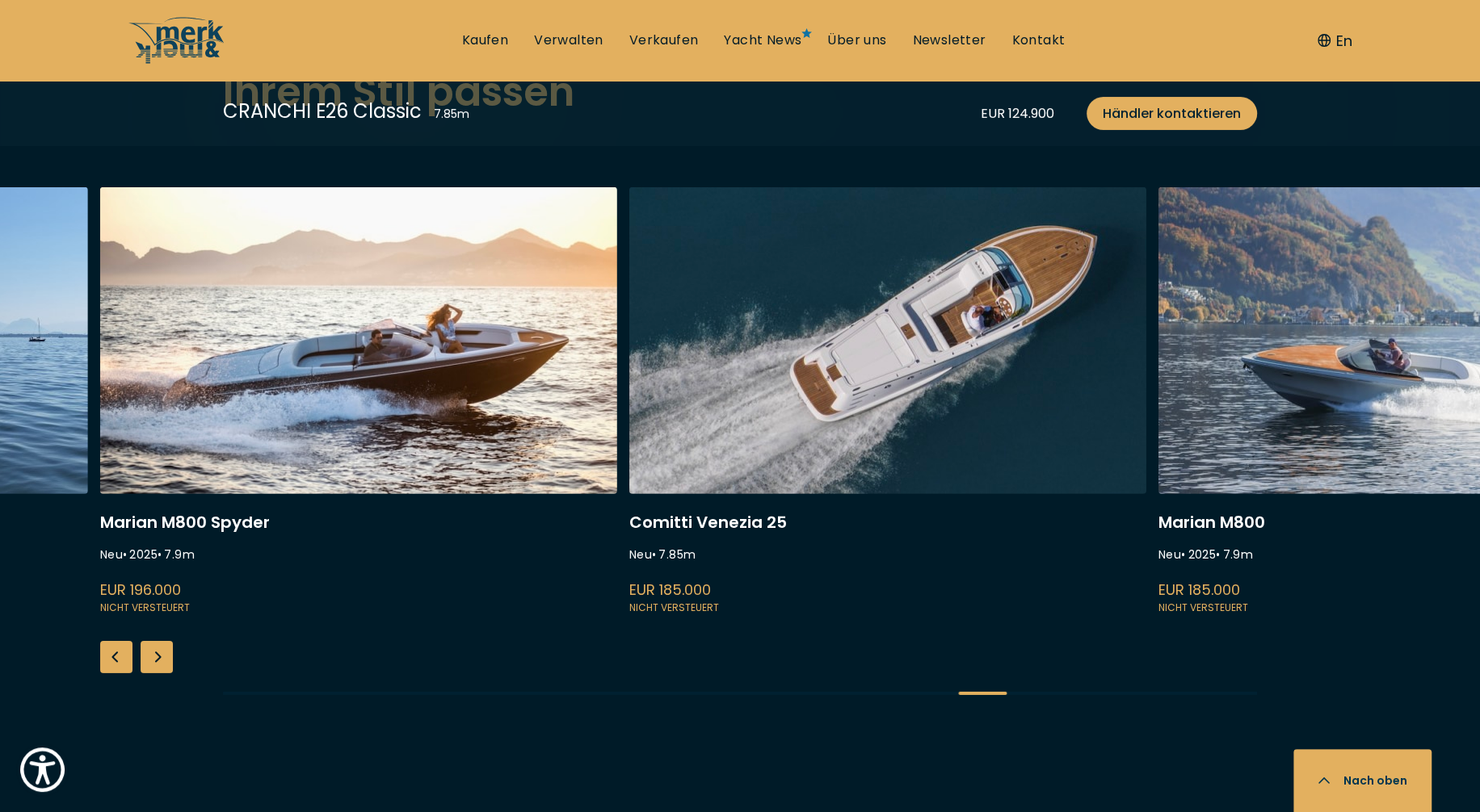
click at [151, 644] on div "Next slide" at bounding box center [157, 657] width 32 height 32
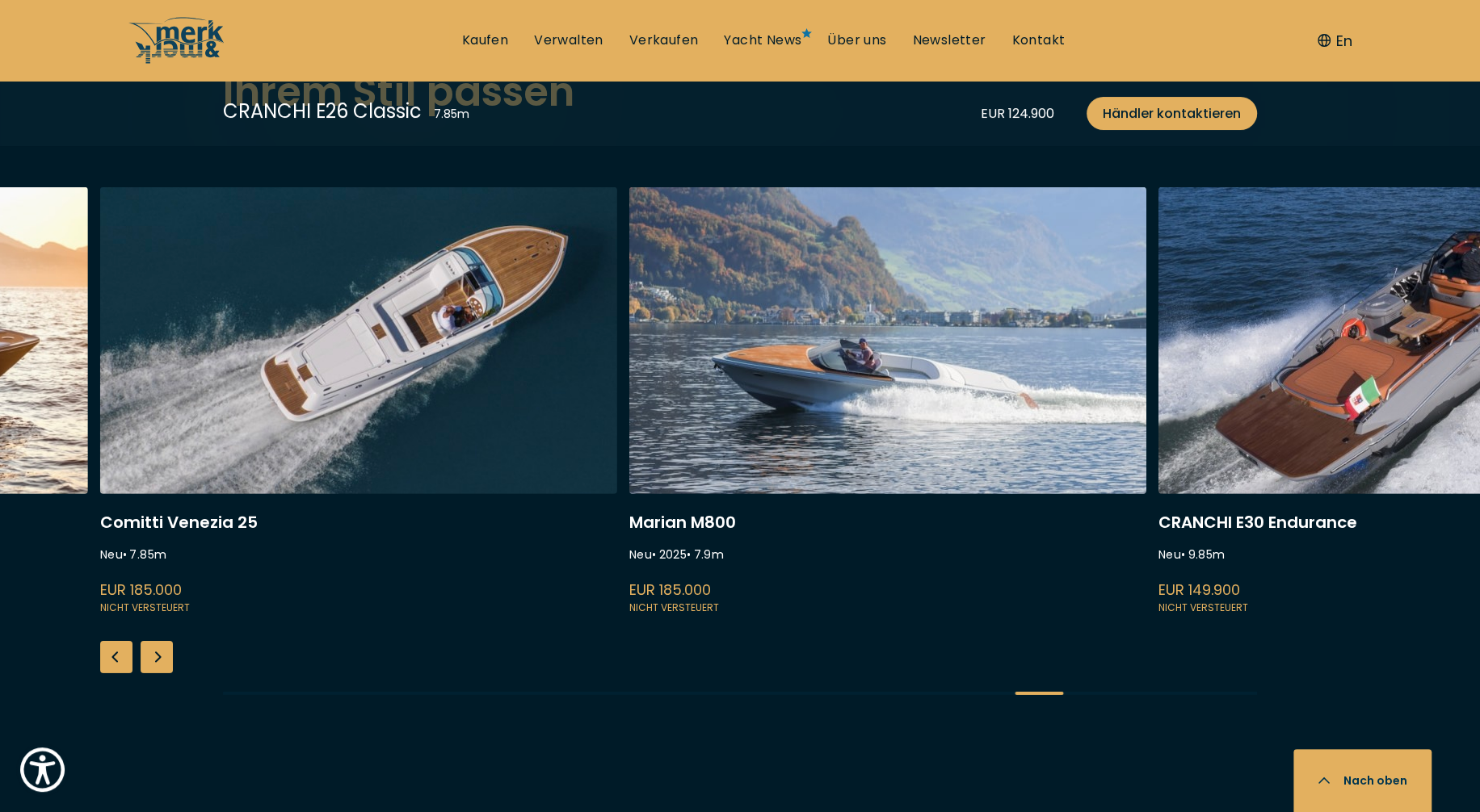
click at [151, 644] on div "Next slide" at bounding box center [157, 657] width 32 height 32
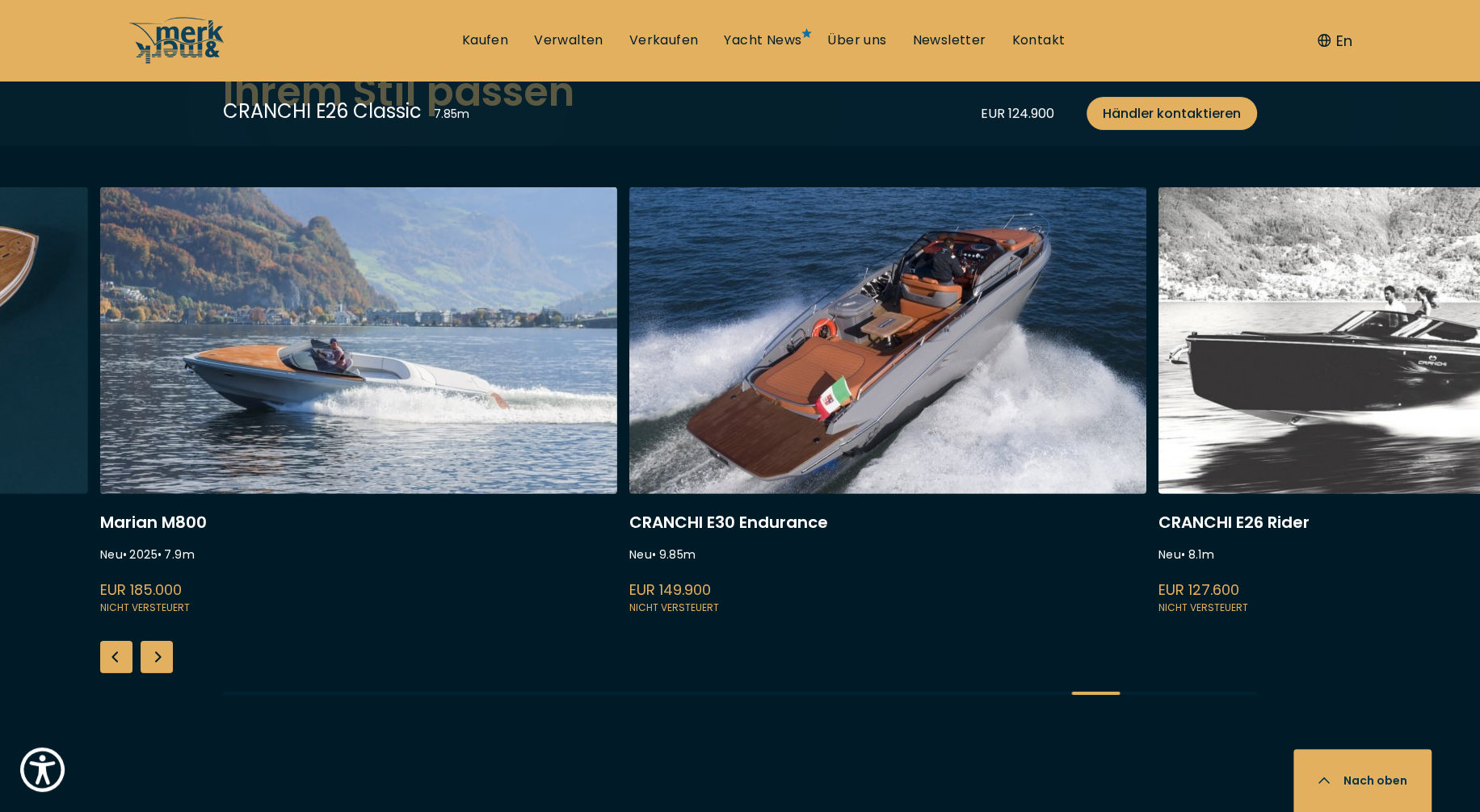
click at [151, 644] on div "Next slide" at bounding box center [157, 657] width 32 height 32
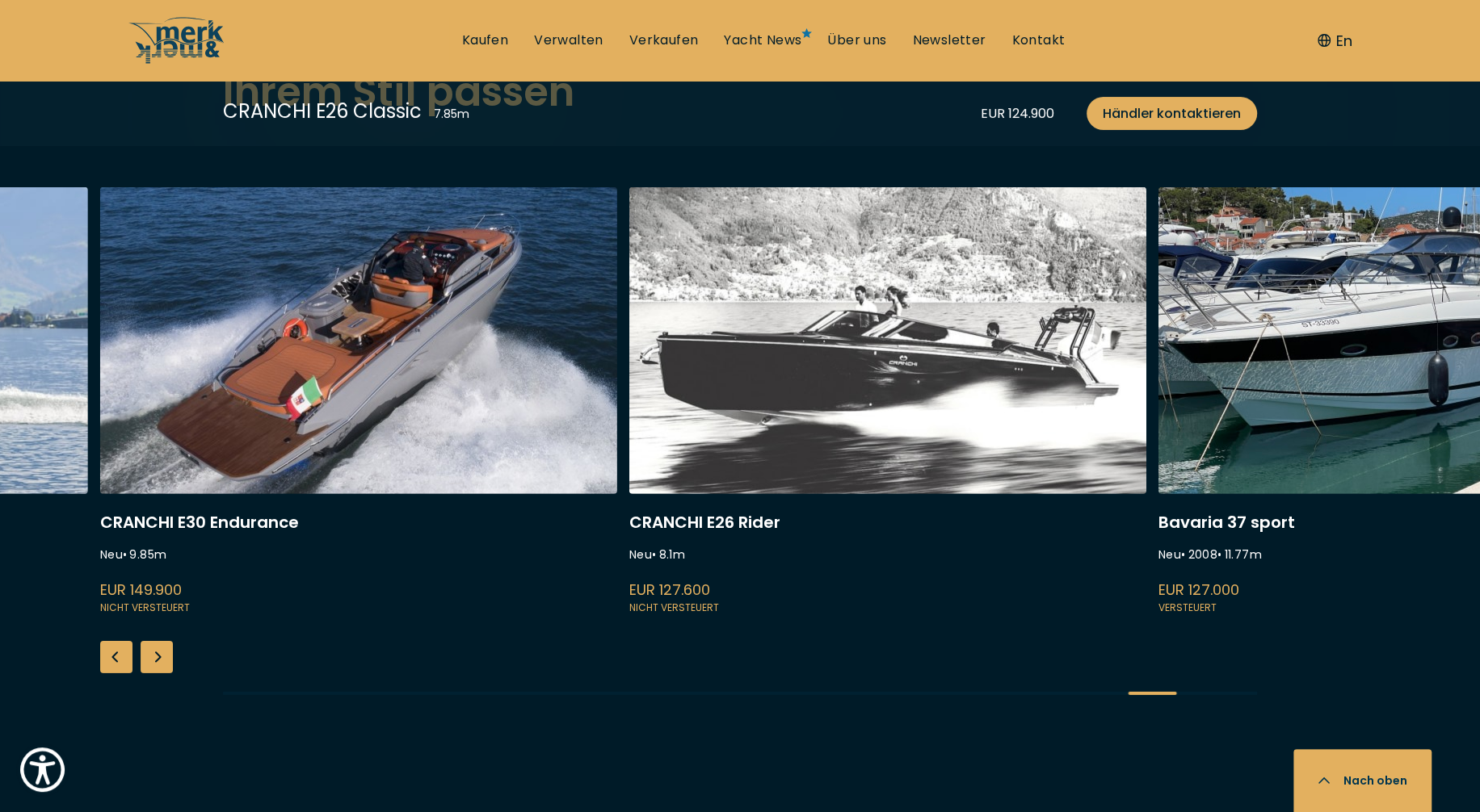
click at [151, 644] on div "Next slide" at bounding box center [157, 657] width 32 height 32
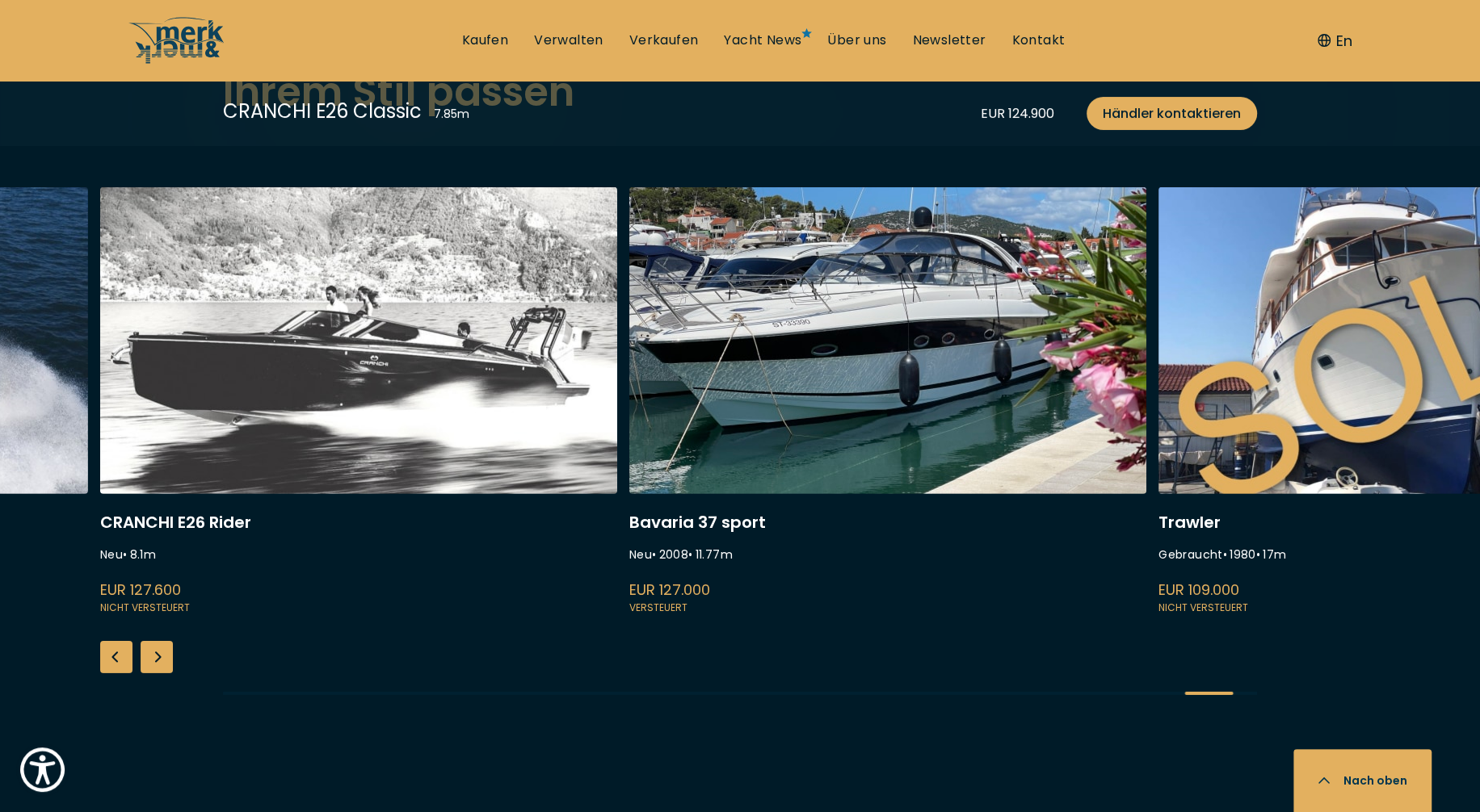
click at [846, 420] on link at bounding box center [888, 402] width 517 height 431
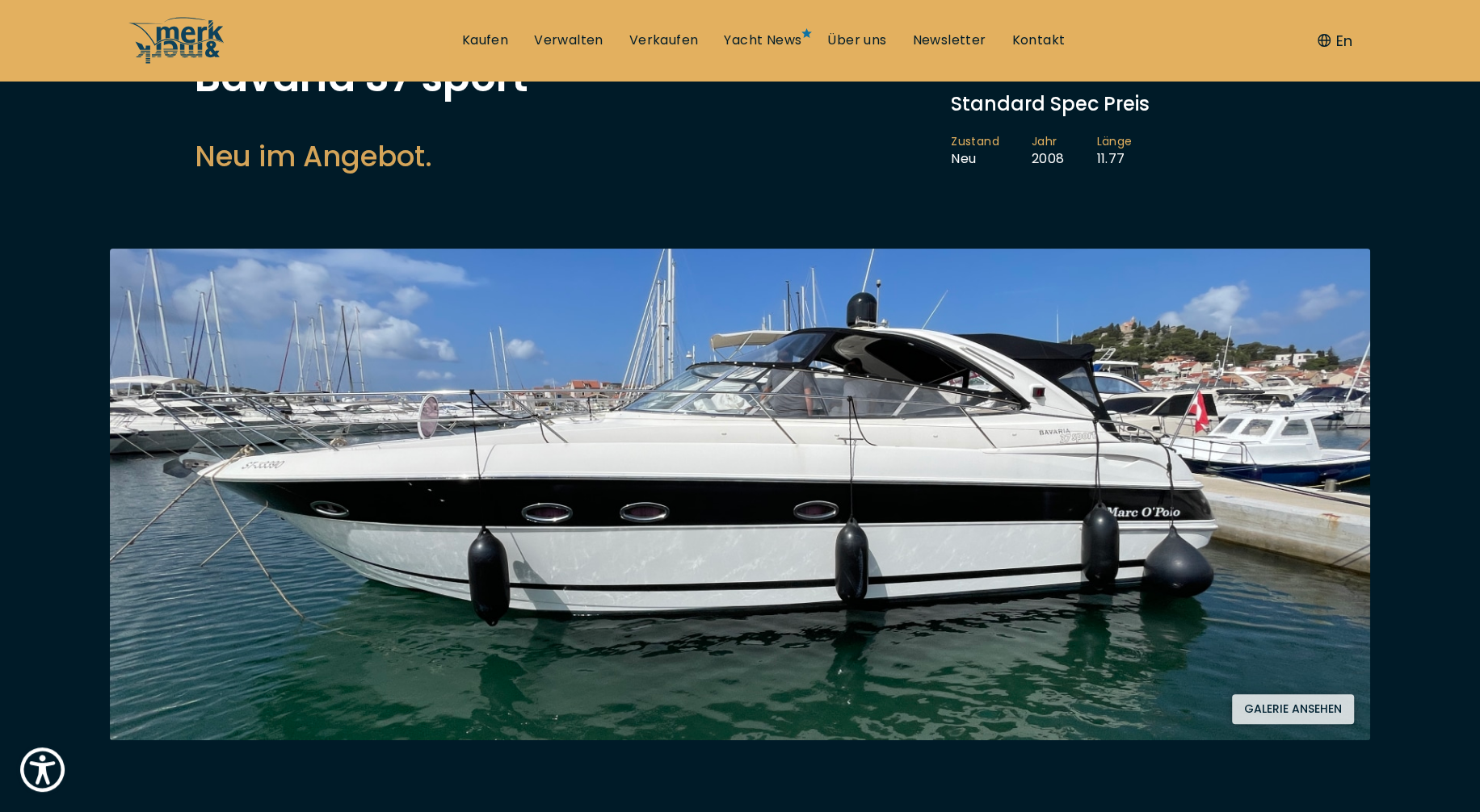
scroll to position [269, 0]
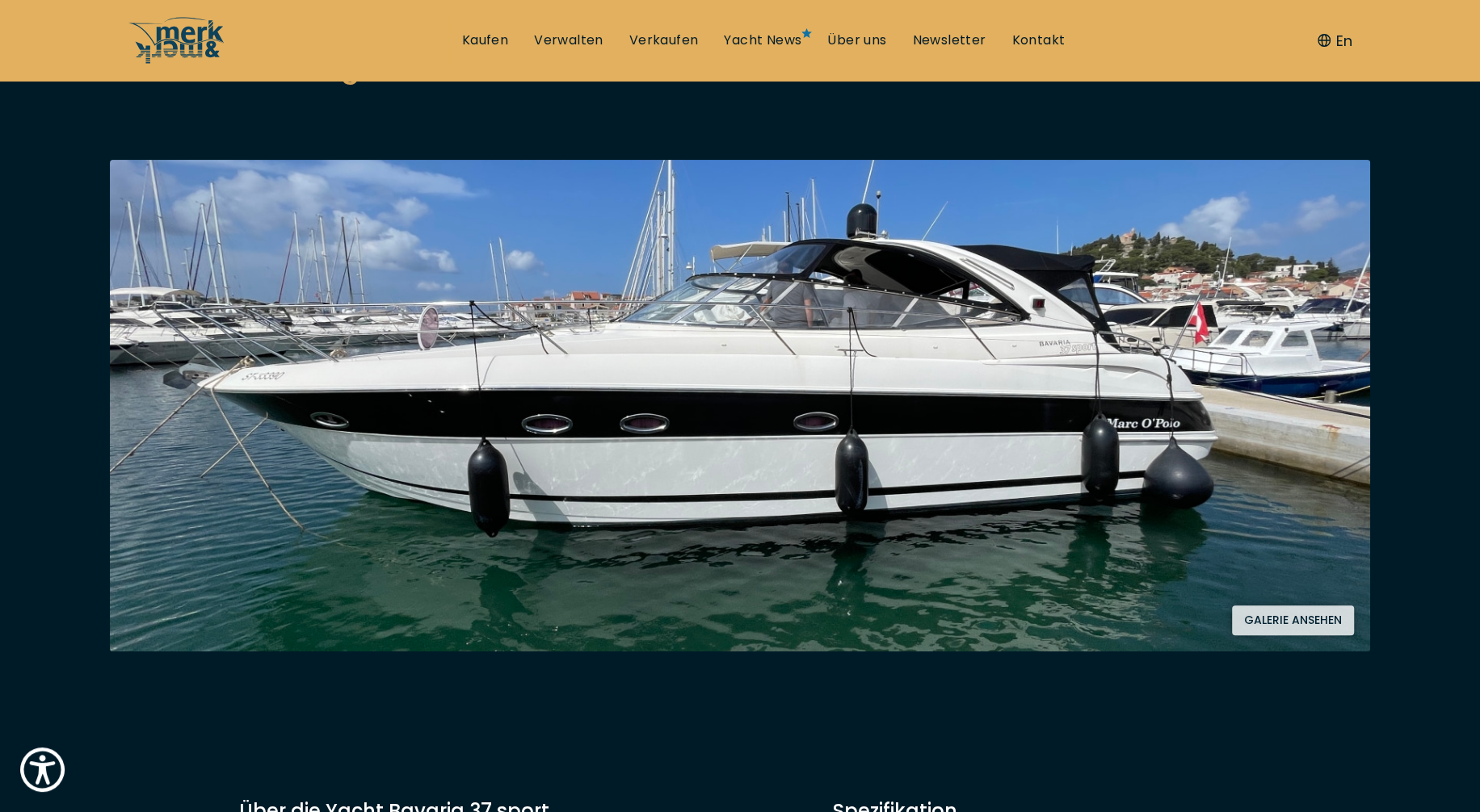
click at [1293, 620] on button "Galerie ansehen" at bounding box center [1293, 620] width 122 height 30
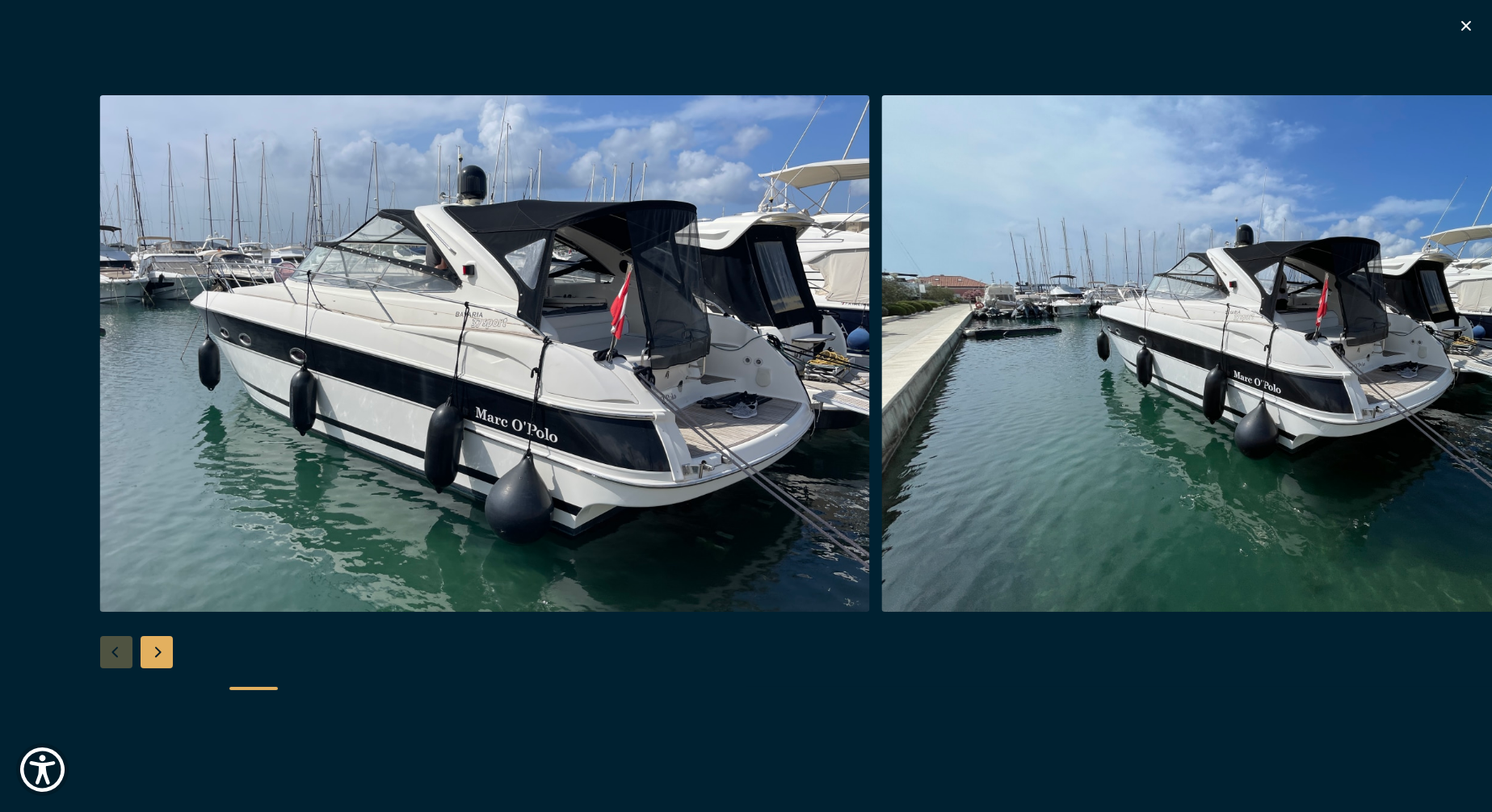
click at [154, 654] on div "Next slide" at bounding box center [157, 652] width 32 height 32
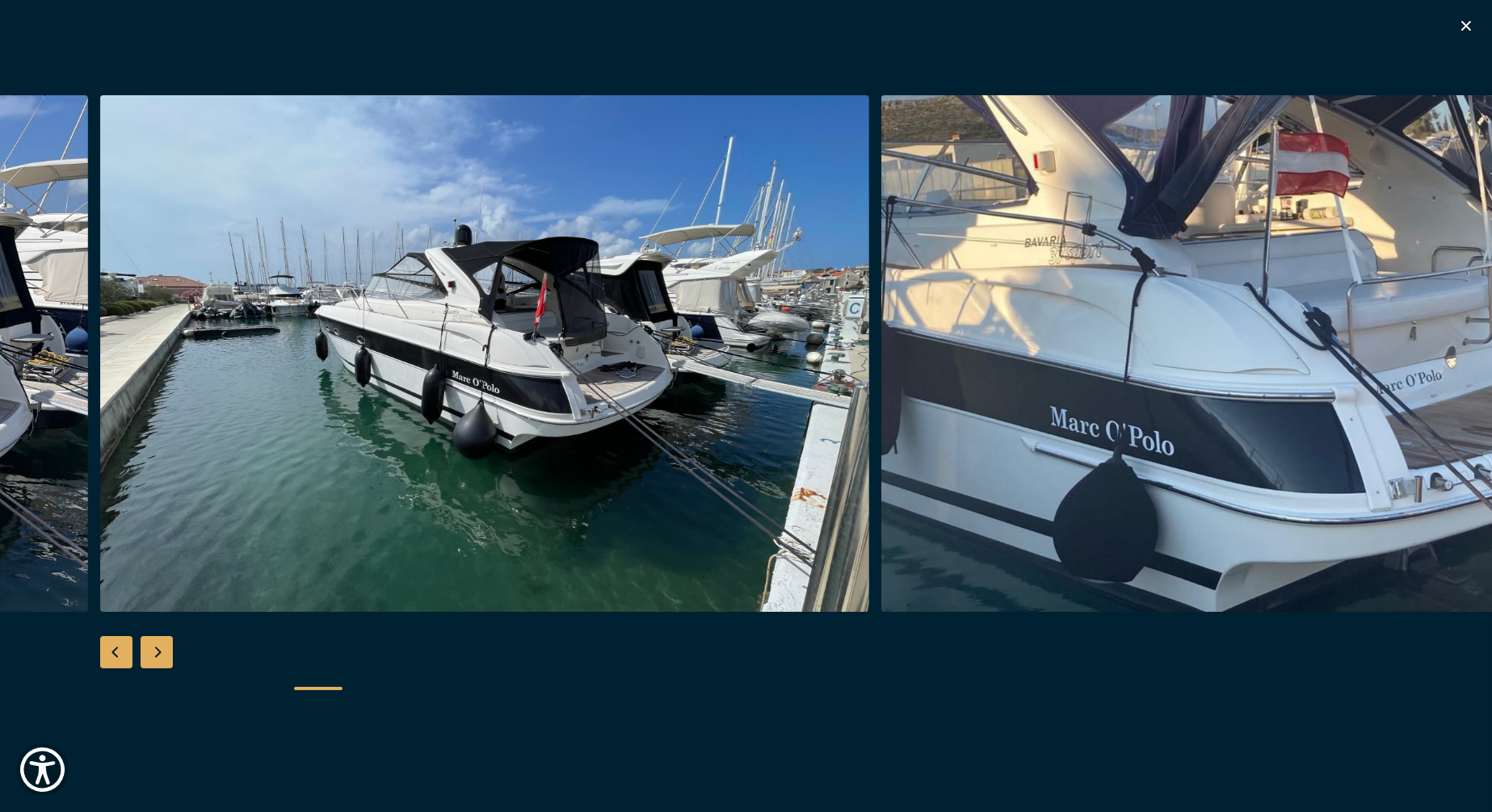
click at [154, 654] on div "Next slide" at bounding box center [157, 652] width 32 height 32
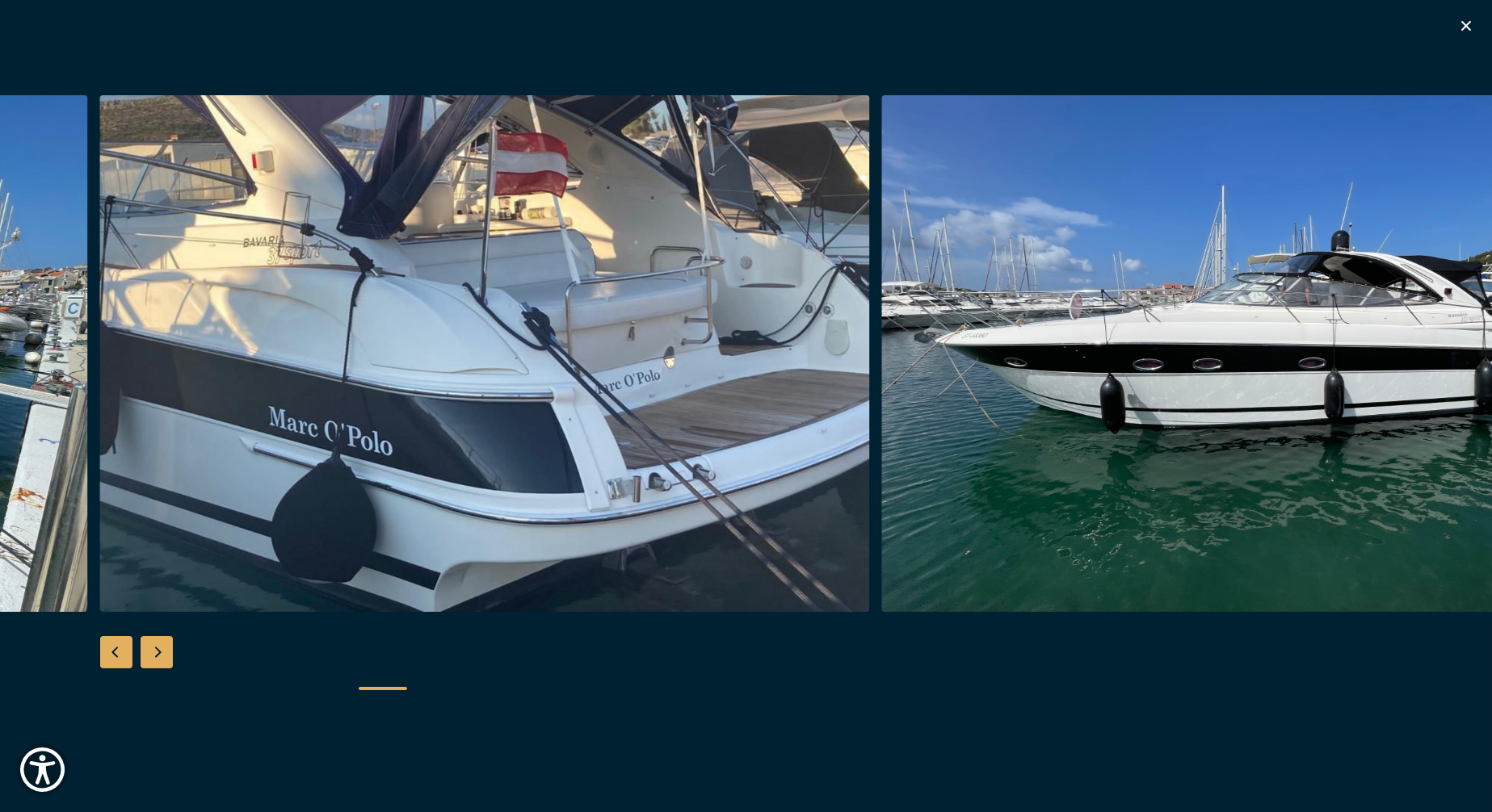
click at [154, 654] on div "Next slide" at bounding box center [157, 652] width 32 height 32
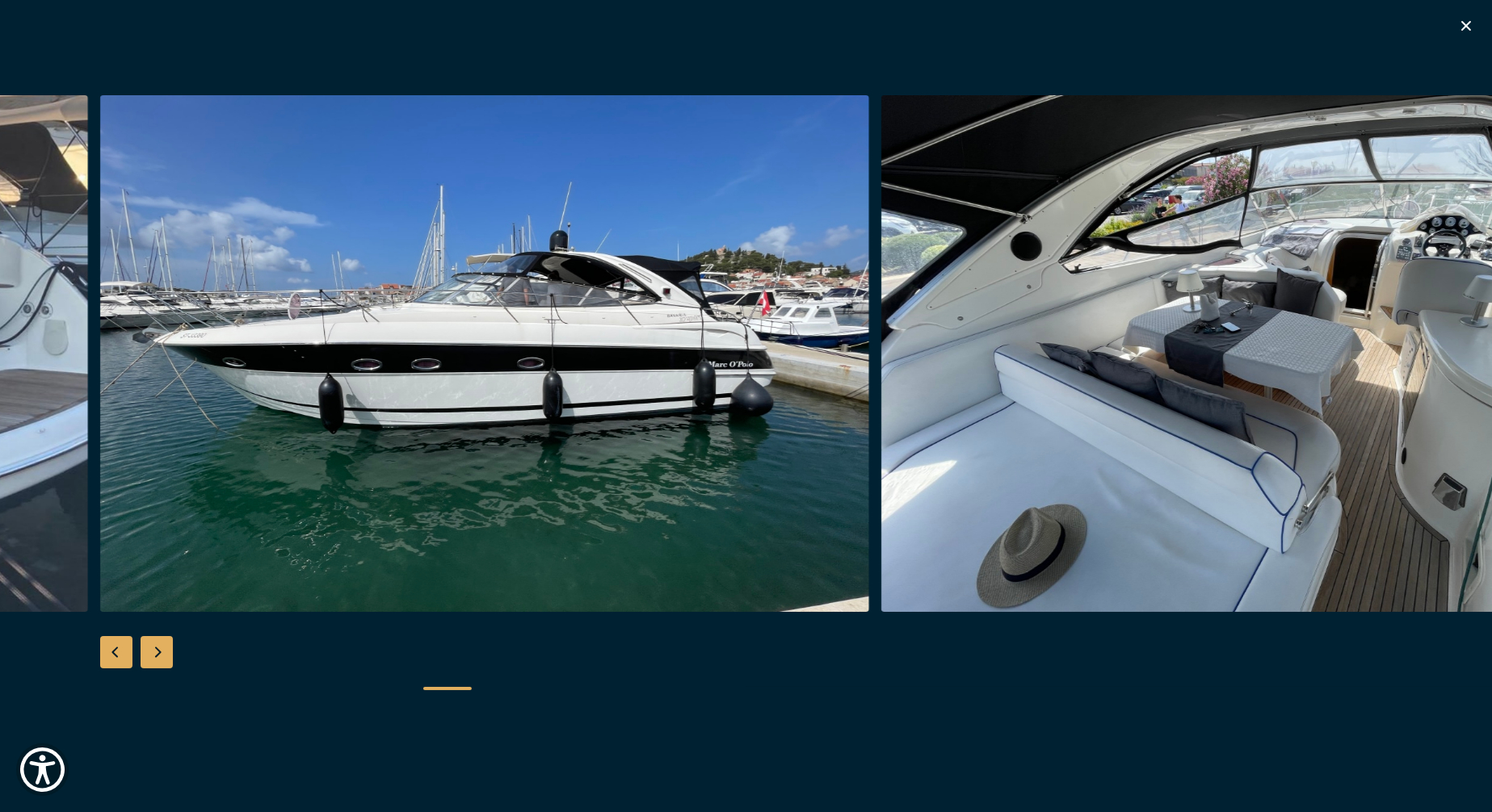
click at [154, 654] on div "Next slide" at bounding box center [157, 652] width 32 height 32
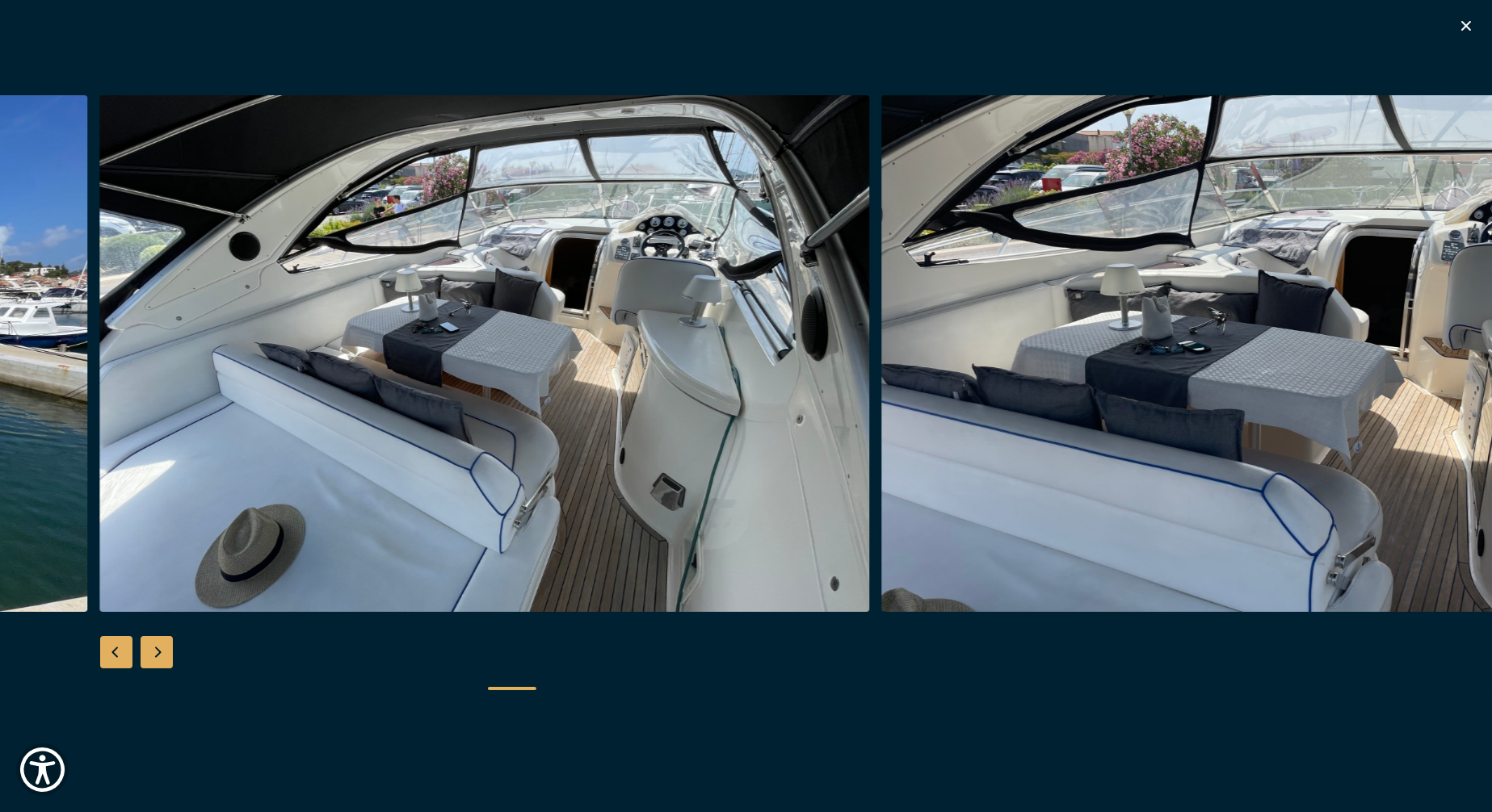
click at [154, 654] on div "Next slide" at bounding box center [157, 652] width 32 height 32
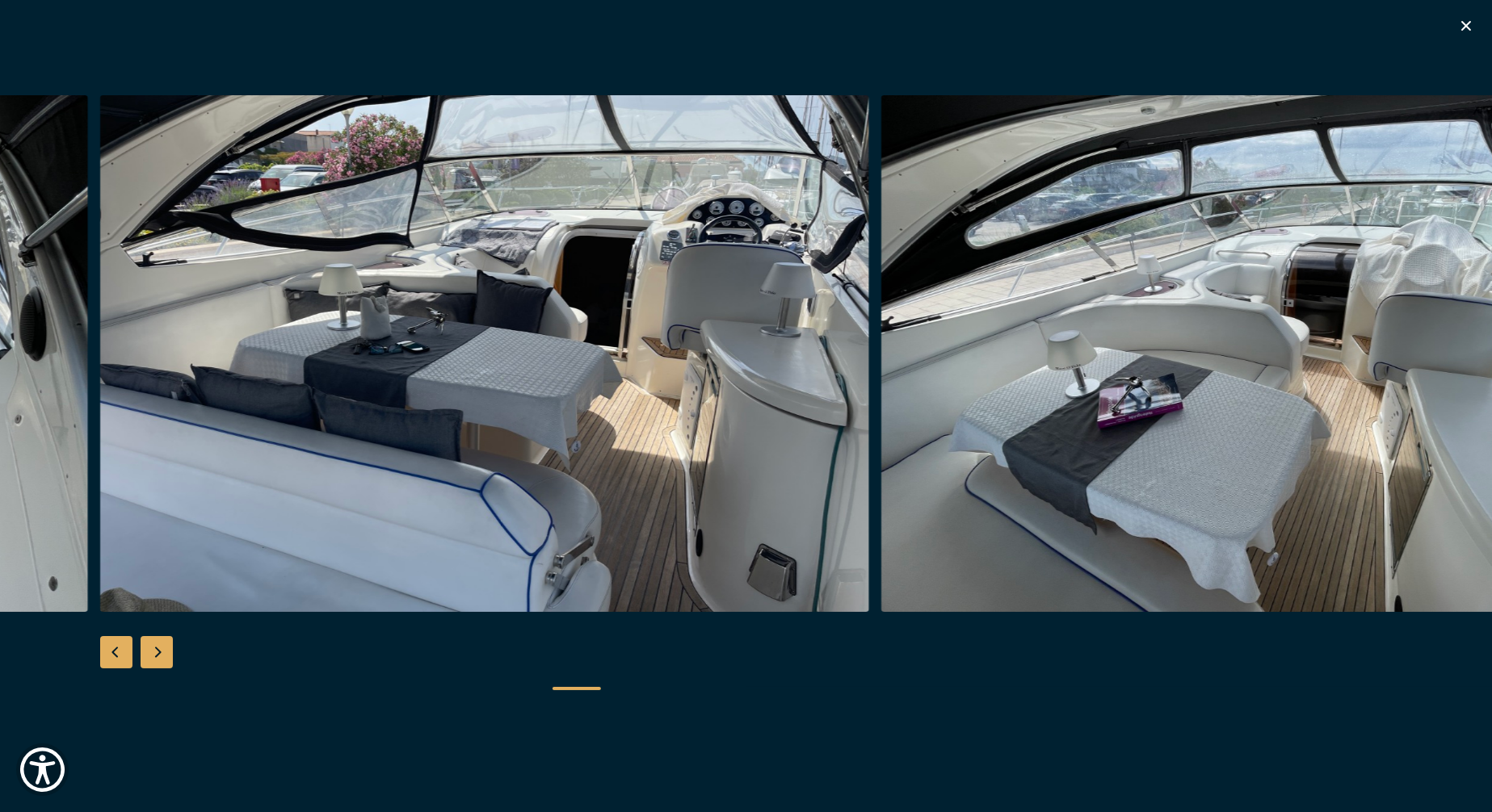
click at [154, 654] on div "Next slide" at bounding box center [157, 652] width 32 height 32
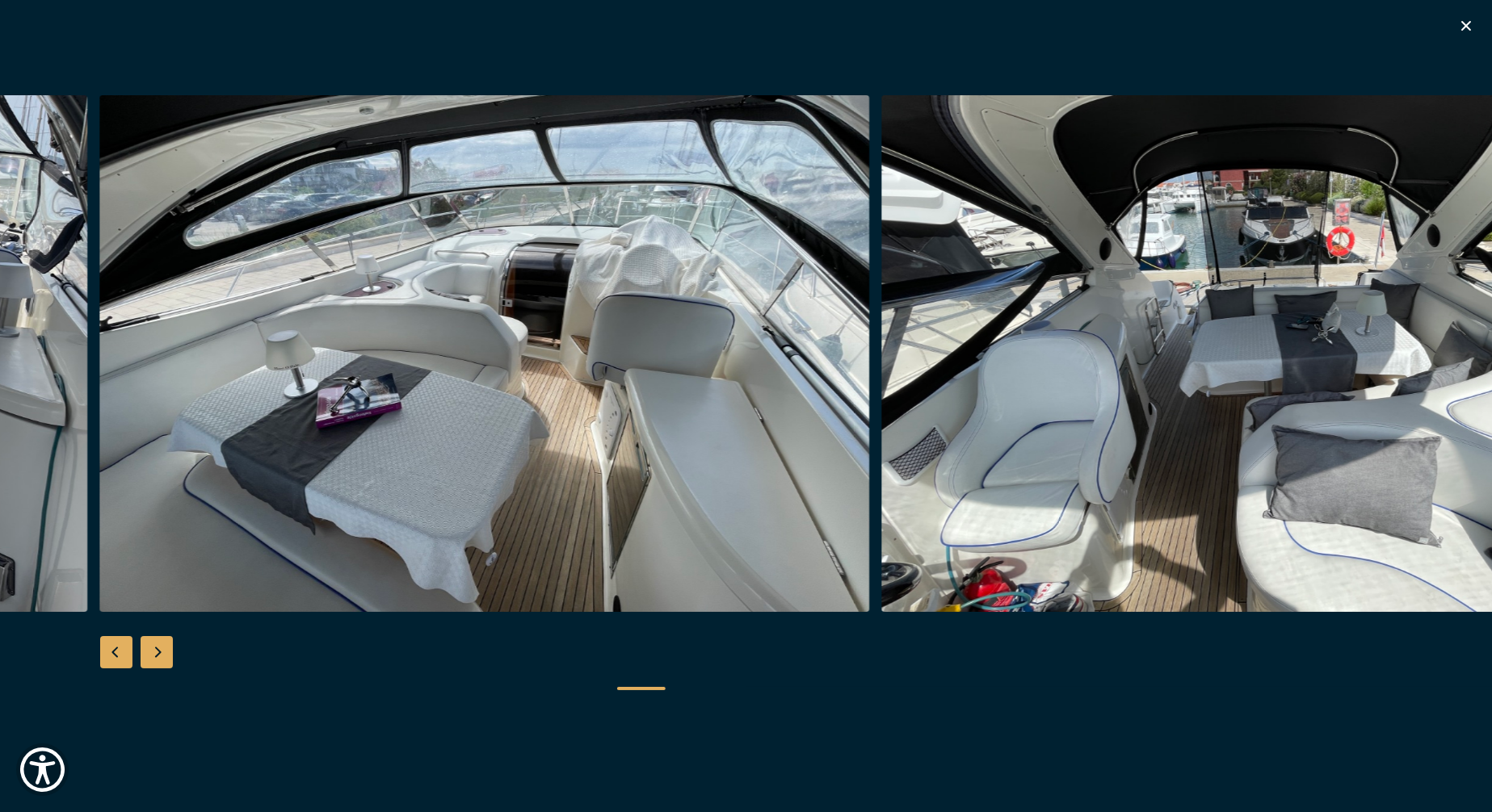
click at [154, 654] on div "Next slide" at bounding box center [157, 652] width 32 height 32
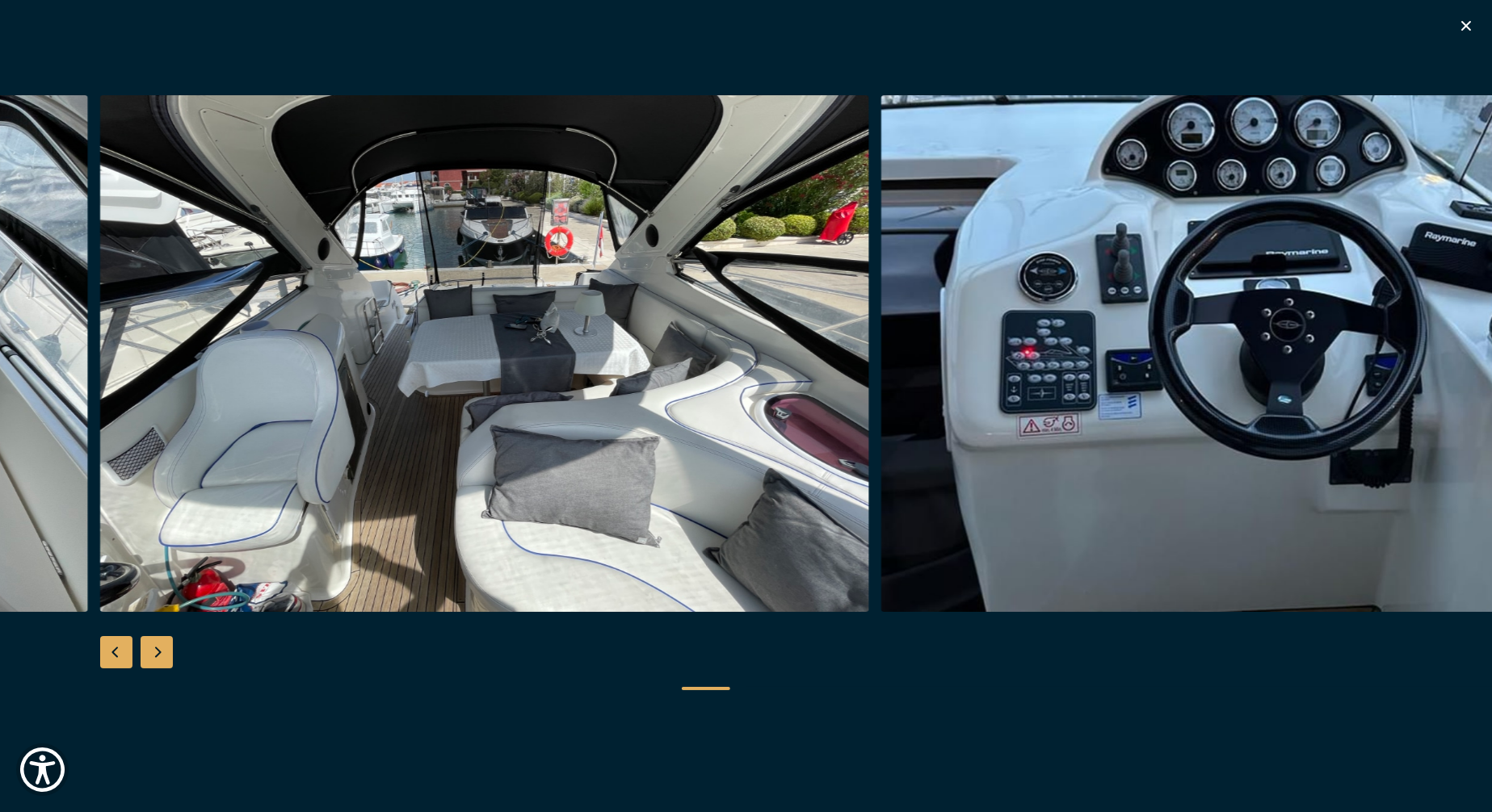
click at [1465, 22] on icon "button" at bounding box center [1466, 25] width 19 height 19
